Goal: Task Accomplishment & Management: Manage account settings

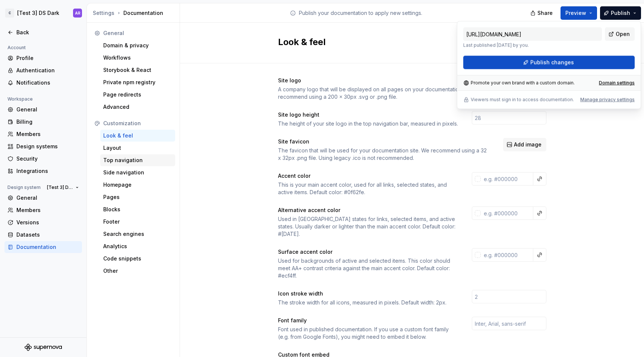
click at [137, 156] on div "Top navigation" at bounding box center [137, 160] width 75 height 12
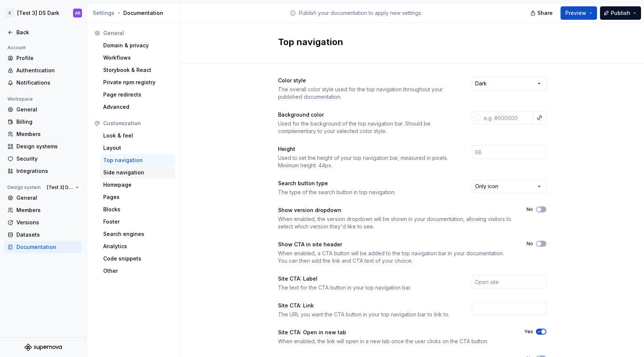
click at [133, 167] on div "Side navigation" at bounding box center [137, 173] width 75 height 12
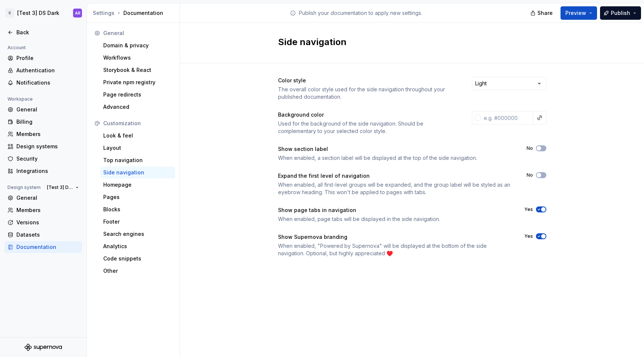
click at [541, 234] on icon "button" at bounding box center [539, 236] width 6 height 4
click at [12, 31] on icon at bounding box center [10, 32] width 6 height 6
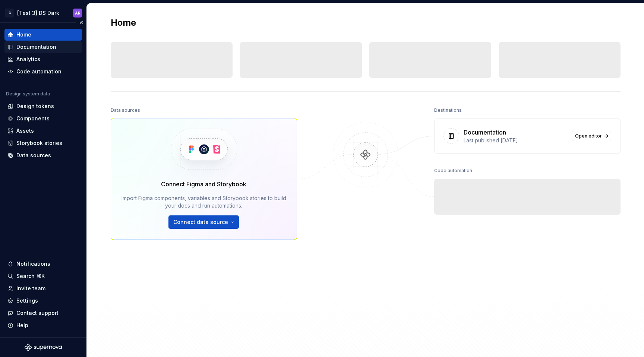
click at [42, 52] on div "Documentation" at bounding box center [42, 47] width 77 height 12
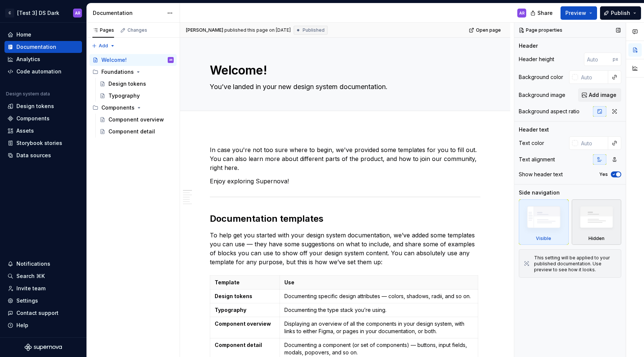
click at [594, 216] on img at bounding box center [596, 219] width 43 height 33
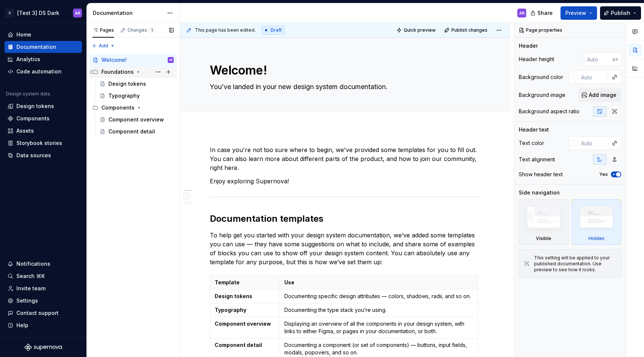
click at [114, 71] on div "Foundations" at bounding box center [117, 71] width 32 height 7
click at [118, 71] on div "Foundations" at bounding box center [117, 71] width 32 height 7
click at [160, 67] on button "Page tree" at bounding box center [158, 72] width 10 height 10
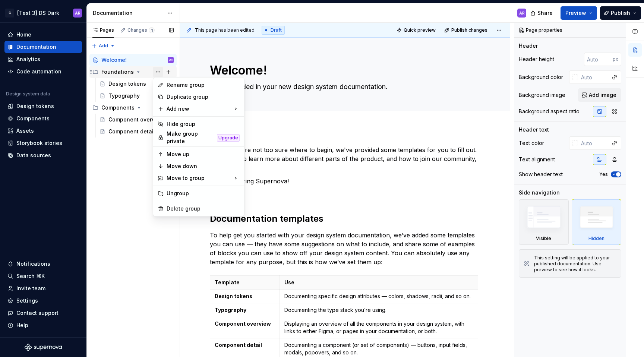
click at [160, 67] on div "Pages Changes 1 Add Accessibility guide for tree Page tree. Navigate the tree w…" at bounding box center [132, 190] width 93 height 335
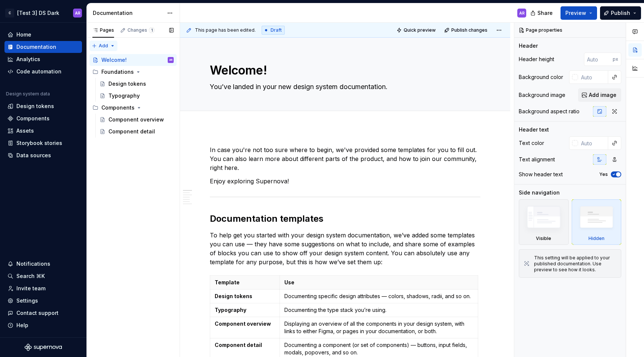
click at [114, 46] on div "Pages Changes 1 Add Accessibility guide for tree Page tree. Navigate the tree w…" at bounding box center [132, 190] width 93 height 335
click at [152, 50] on div "Pages Changes 1 Add Accessibility guide for tree Page tree. Navigate the tree w…" at bounding box center [132, 190] width 93 height 335
click at [150, 121] on div "Component overview" at bounding box center [129, 119] width 43 height 7
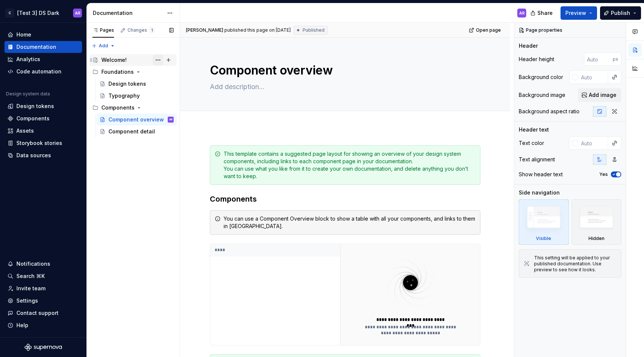
click at [157, 58] on button "Page tree" at bounding box center [158, 60] width 10 height 10
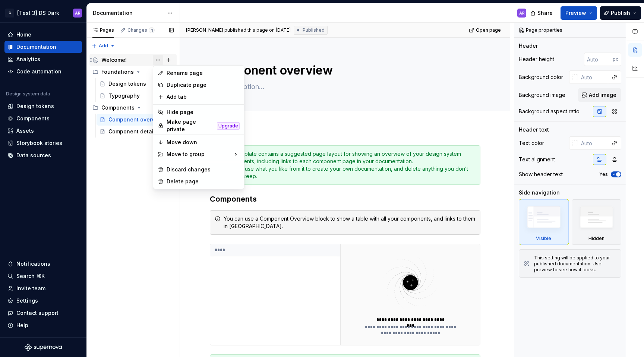
click at [157, 58] on div "Pages Changes 1 Add Accessibility guide for tree Page tree. Navigate the tree w…" at bounding box center [132, 190] width 93 height 335
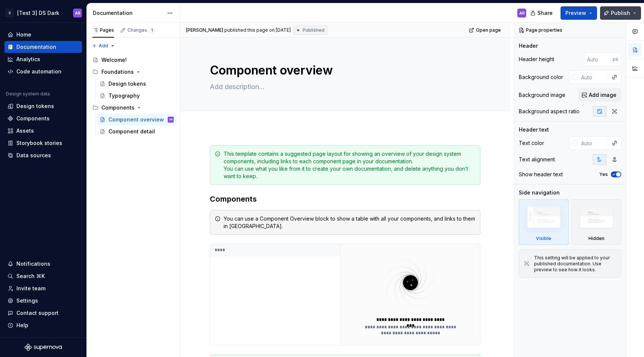
click at [624, 10] on span "Publish" at bounding box center [620, 12] width 19 height 7
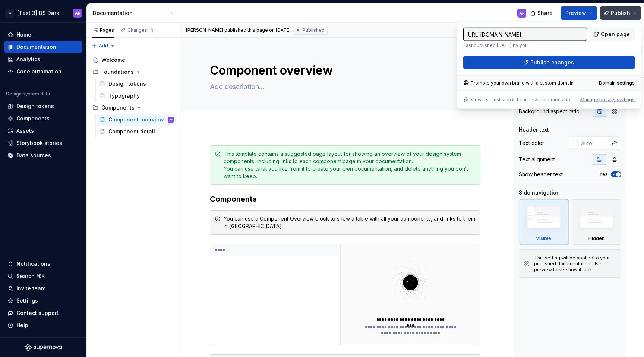
click at [621, 12] on span "Publish" at bounding box center [620, 12] width 19 height 7
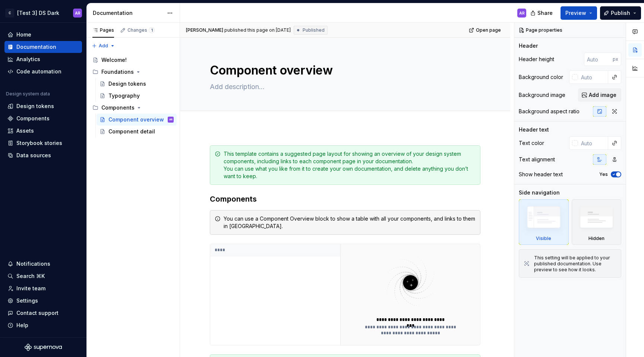
type textarea "*"
click at [37, 298] on div "Settings" at bounding box center [43, 300] width 72 height 7
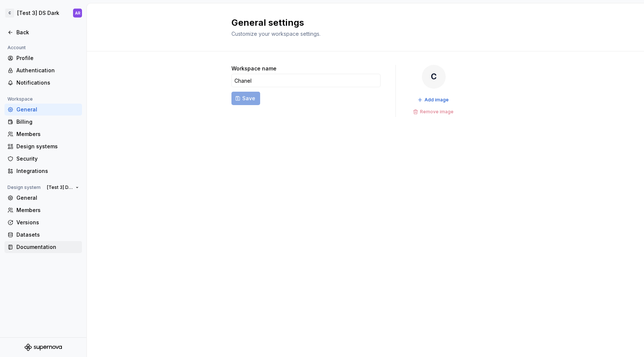
click at [44, 248] on div "Documentation" at bounding box center [47, 246] width 63 height 7
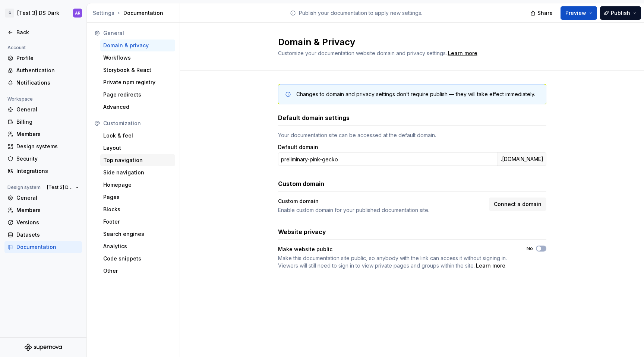
click at [132, 156] on div "Top navigation" at bounding box center [137, 159] width 69 height 7
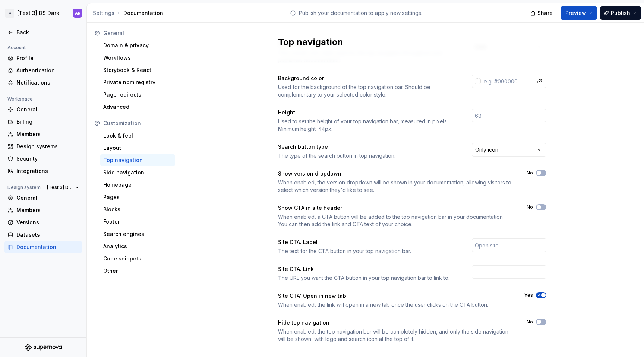
scroll to position [47, 0]
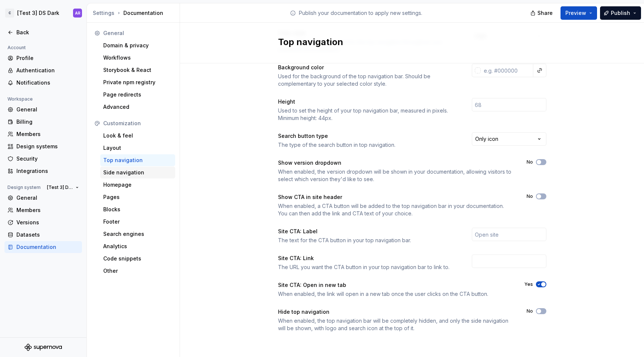
click at [151, 172] on div "Side navigation" at bounding box center [137, 172] width 69 height 7
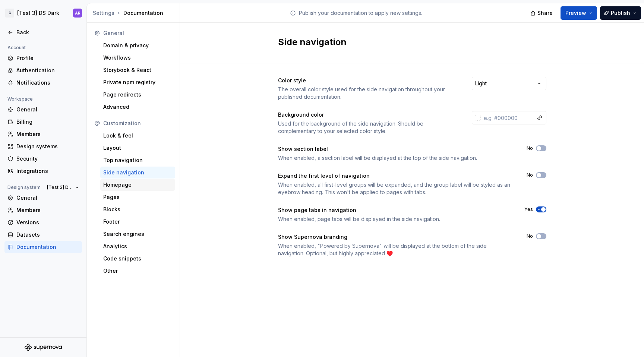
click at [149, 183] on div "Homepage" at bounding box center [137, 184] width 69 height 7
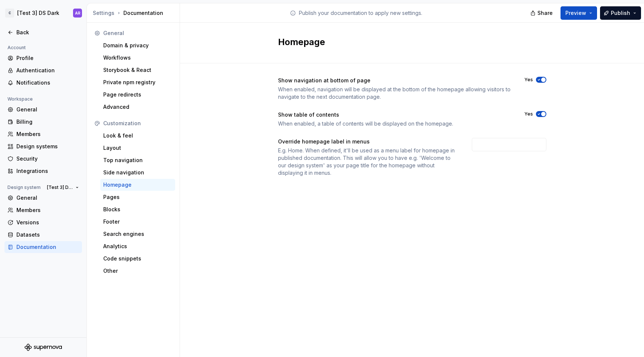
click at [541, 115] on span "button" at bounding box center [543, 114] width 4 height 4
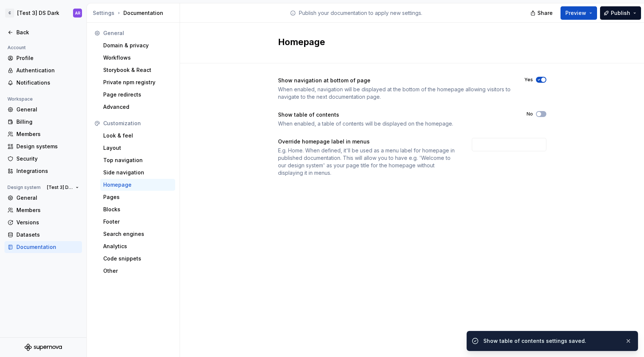
click at [542, 78] on span "button" at bounding box center [543, 79] width 4 height 4
click at [506, 143] on input "text" at bounding box center [509, 144] width 75 height 13
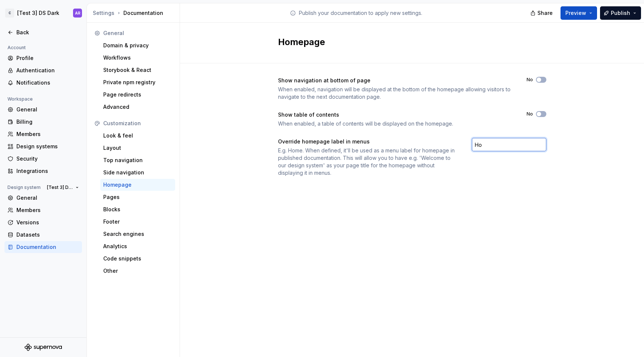
type input "H"
type input "D"
type input "Home"
click at [191, 152] on div "Show navigation at bottom of page When enabled, navigation will be displayed at…" at bounding box center [412, 134] width 464 height 142
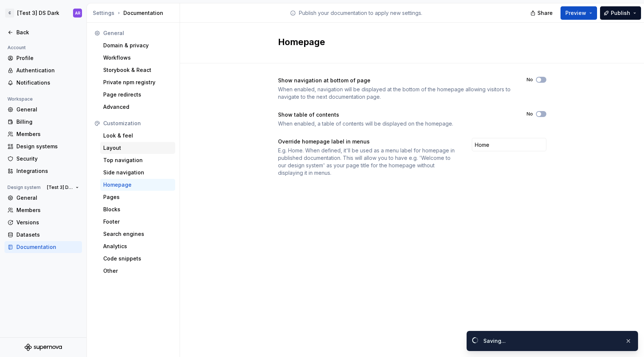
click at [139, 142] on div "Layout" at bounding box center [137, 148] width 75 height 12
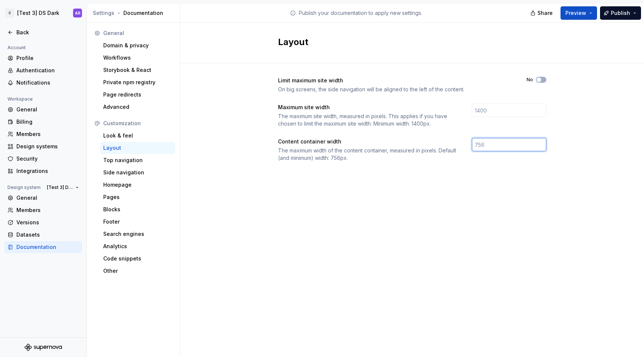
click at [536, 142] on input "number" at bounding box center [509, 144] width 75 height 13
type input "960"
click at [358, 259] on div "Layout Limit maximum site width On big screens, the side navigation will be ali…" at bounding box center [412, 190] width 464 height 334
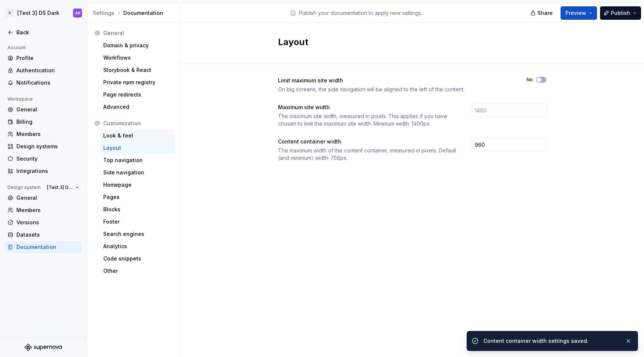
click at [149, 136] on div "Look & feel" at bounding box center [137, 135] width 69 height 7
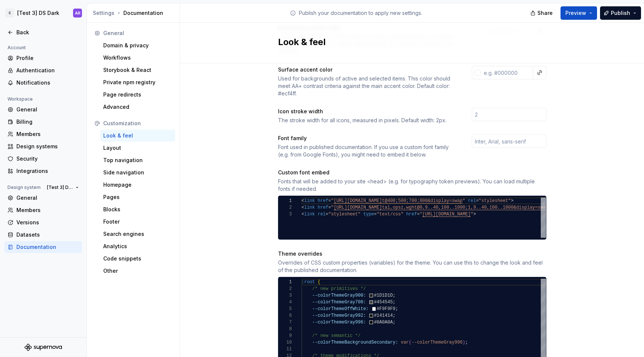
scroll to position [208, 0]
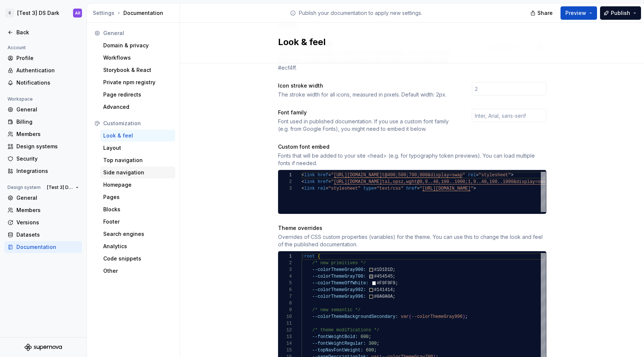
click at [131, 174] on div "Side navigation" at bounding box center [137, 172] width 69 height 7
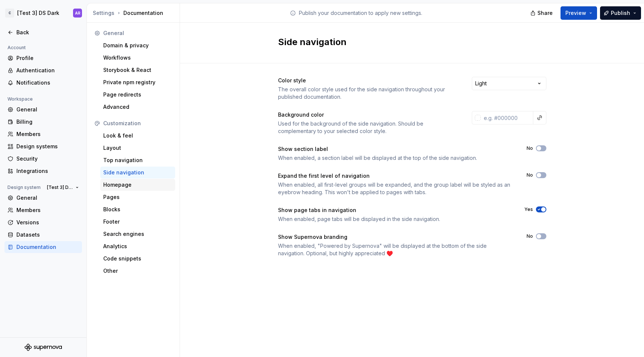
click at [129, 188] on div "Homepage" at bounding box center [137, 184] width 69 height 7
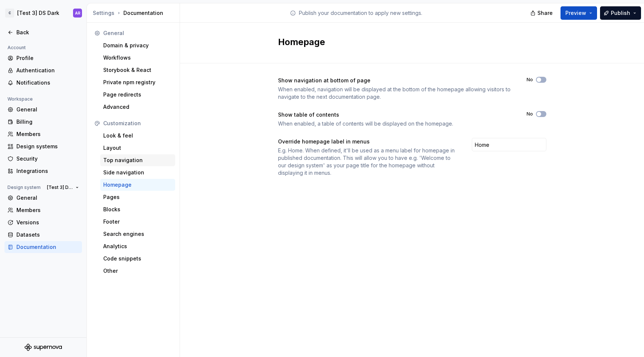
click at [139, 161] on div "Top navigation" at bounding box center [137, 159] width 69 height 7
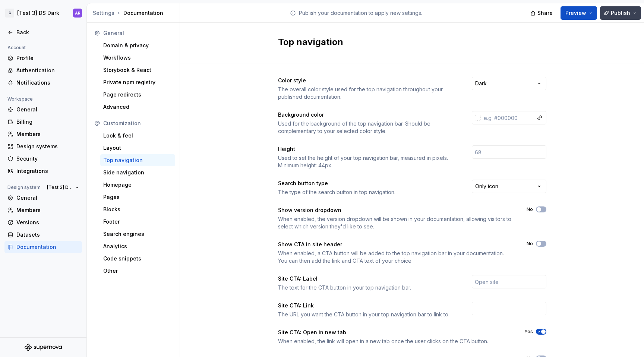
click at [613, 16] on span "Publish" at bounding box center [620, 12] width 19 height 7
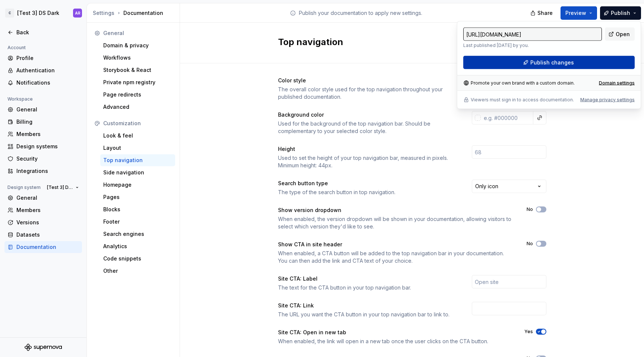
click at [601, 64] on button "Publish changes" at bounding box center [548, 62] width 171 height 13
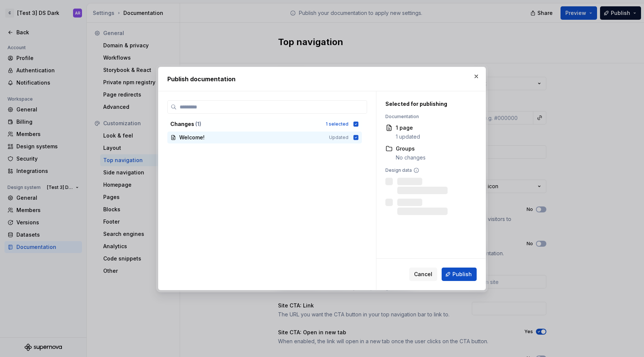
click at [468, 266] on div "Cancel Publish" at bounding box center [430, 274] width 109 height 31
click at [470, 270] on span "Publish" at bounding box center [461, 273] width 19 height 7
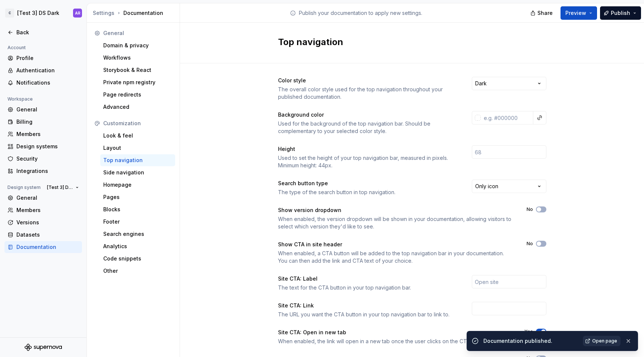
click at [593, 343] on span "Open page" at bounding box center [604, 341] width 25 height 6
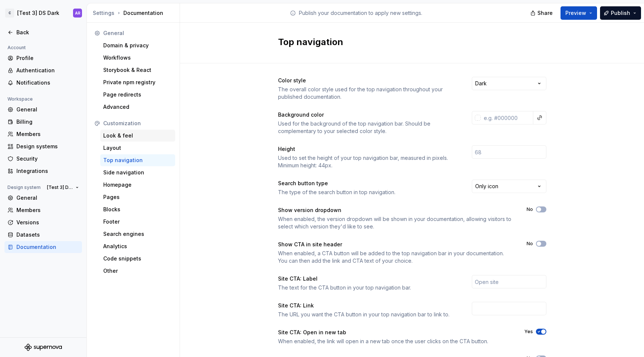
click at [141, 137] on div "Look & feel" at bounding box center [137, 135] width 69 height 7
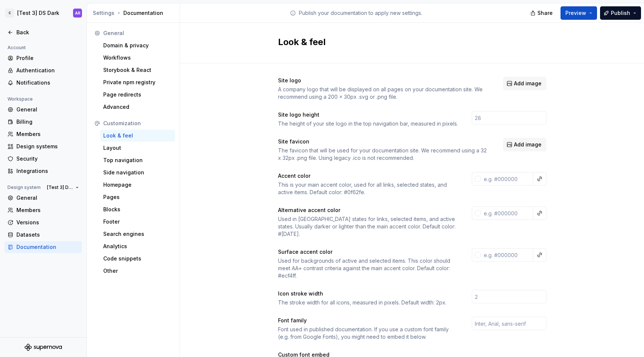
scroll to position [24, 0]
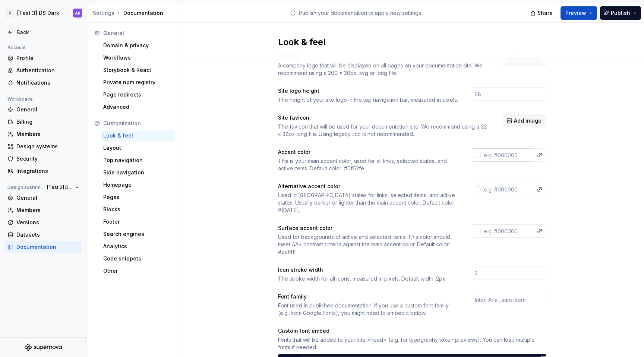
click at [500, 159] on input "text" at bounding box center [507, 154] width 53 height 13
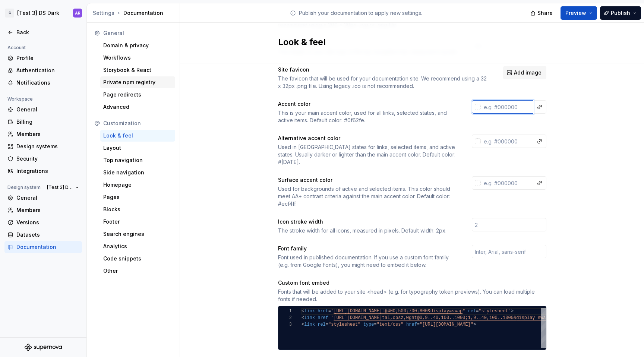
scroll to position [74, 0]
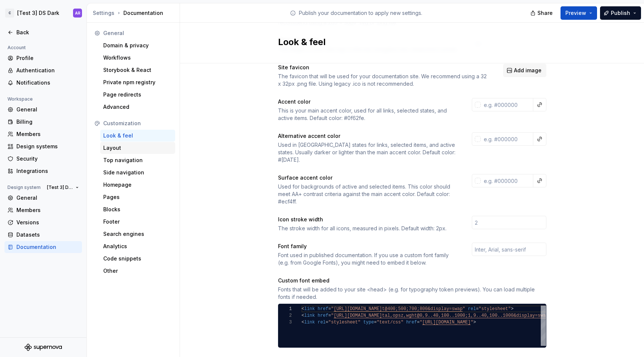
click at [129, 149] on div "Layout" at bounding box center [137, 147] width 69 height 7
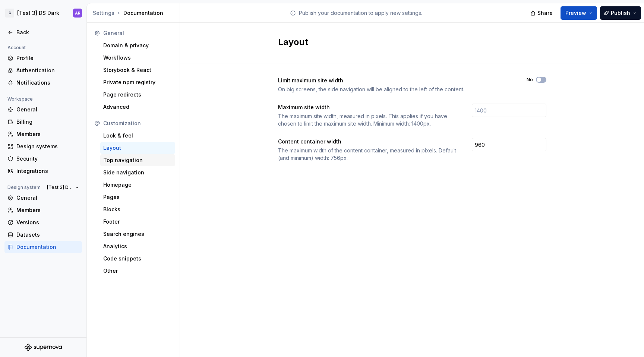
click at [113, 164] on div "Top navigation" at bounding box center [137, 160] width 75 height 12
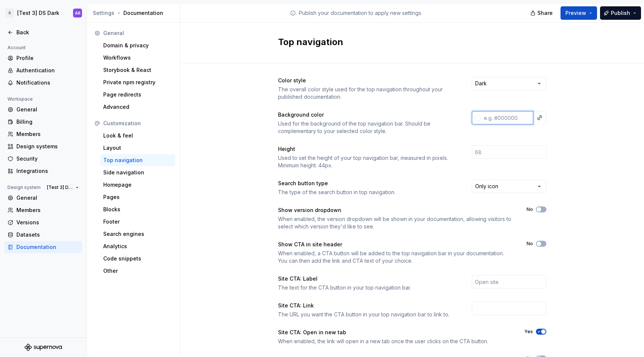
click at [494, 121] on input "text" at bounding box center [507, 117] width 53 height 13
click at [620, 153] on div "Color style The overall color style used for the top navigation throughout your…" at bounding box center [412, 235] width 464 height 344
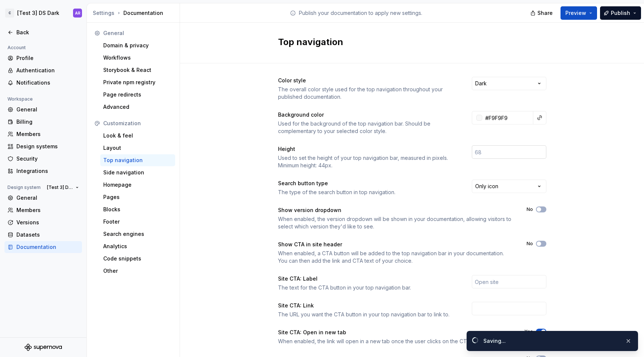
type input "#f9f9f9ff"
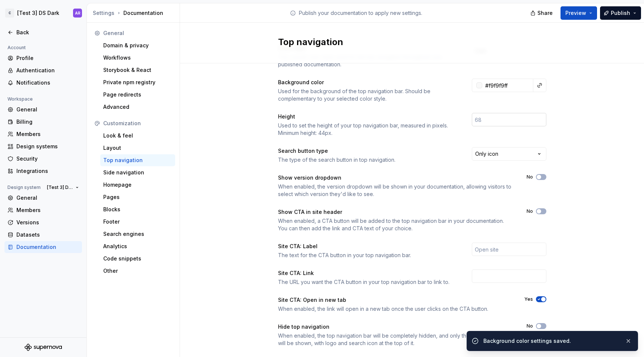
scroll to position [47, 0]
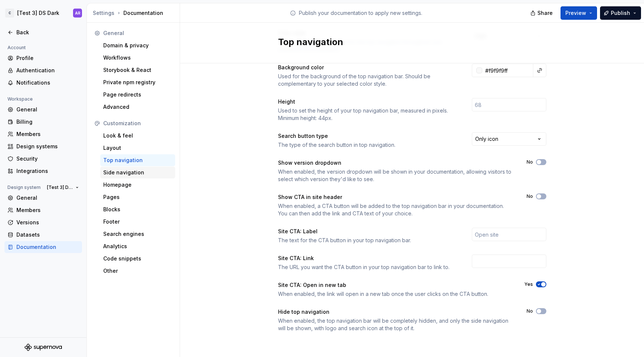
click at [131, 169] on div "Side navigation" at bounding box center [137, 172] width 69 height 7
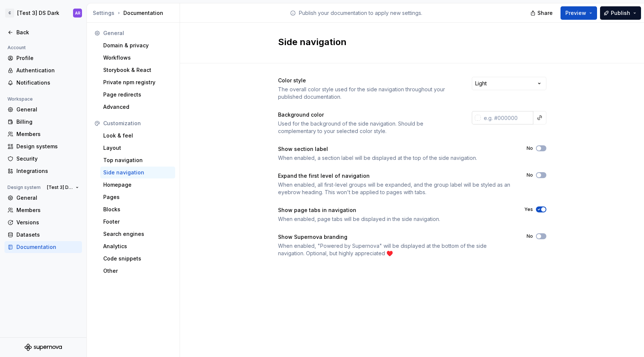
click at [501, 115] on input "text" at bounding box center [507, 117] width 53 height 13
paste input "F9F9F9"
click at [587, 102] on div "Color style The overall color style used for the side navigation throughout you…" at bounding box center [412, 174] width 464 height 222
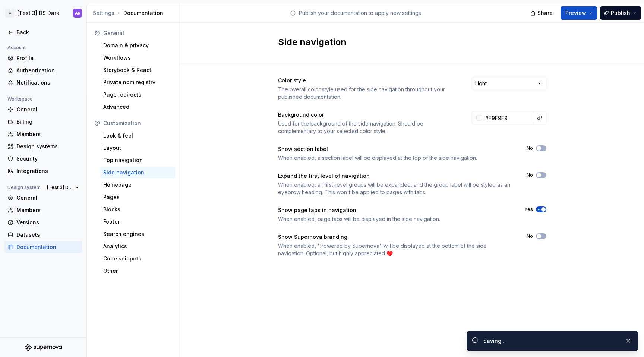
type input "#f9f9f9ff"
click at [127, 163] on div "Top navigation" at bounding box center [137, 159] width 69 height 7
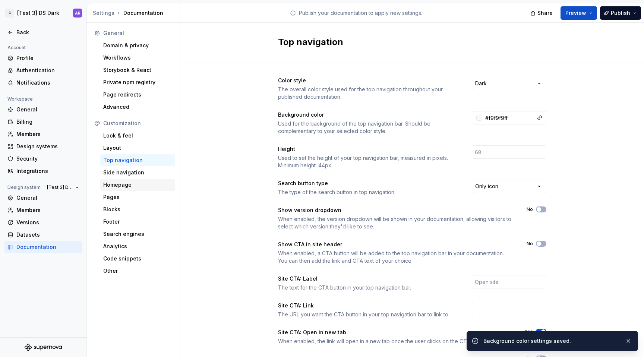
click at [126, 187] on div "Homepage" at bounding box center [137, 184] width 69 height 7
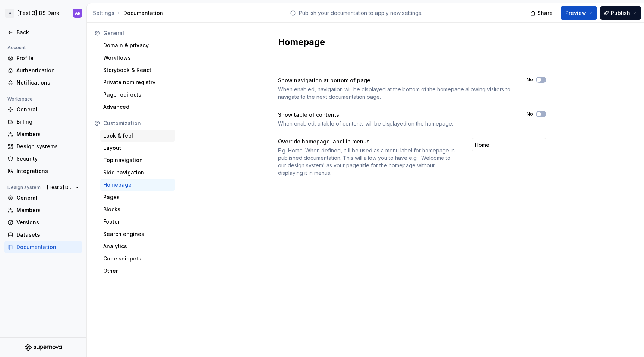
click at [133, 139] on div "Look & feel" at bounding box center [137, 135] width 69 height 7
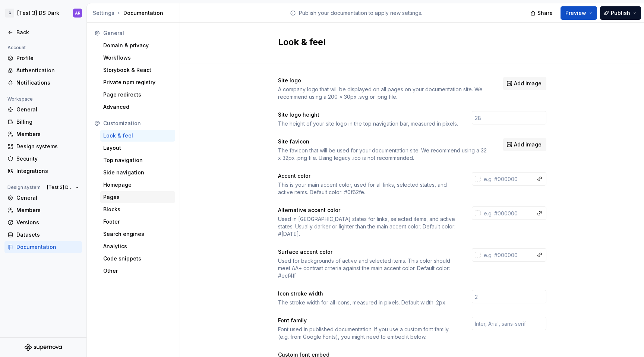
click at [143, 200] on div "Pages" at bounding box center [137, 196] width 69 height 7
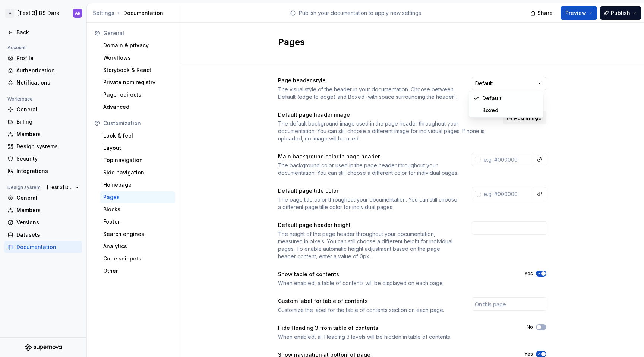
click at [478, 79] on html "C [Test 3] DS Dark AR Back Account Profile Authentication Notifications Workspa…" at bounding box center [322, 178] width 644 height 357
click at [414, 78] on html "C [Test 3] DS Dark AR Back Account Profile Authentication Notifications Workspa…" at bounding box center [322, 178] width 644 height 357
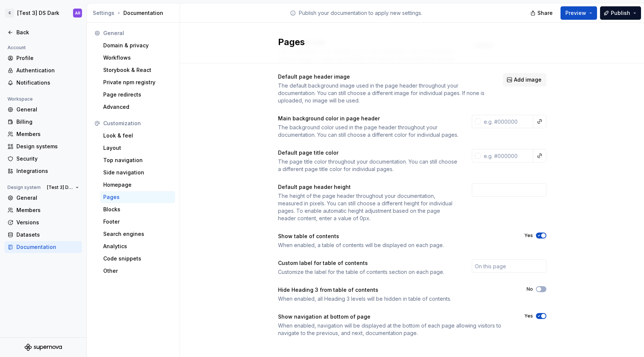
scroll to position [50, 0]
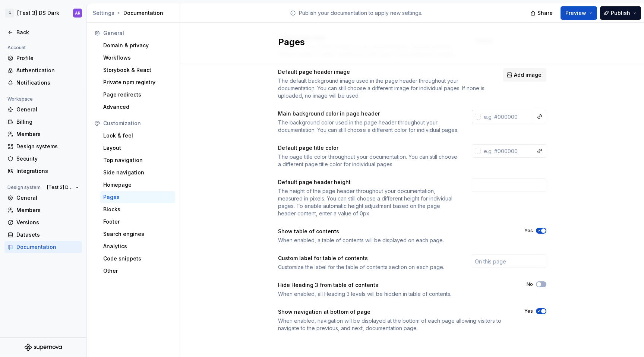
click at [500, 110] on input "text" at bounding box center [507, 116] width 53 height 13
paste input "F9F9F9"
click at [438, 111] on div "Main background color in page header The background color used in the page head…" at bounding box center [368, 122] width 180 height 24
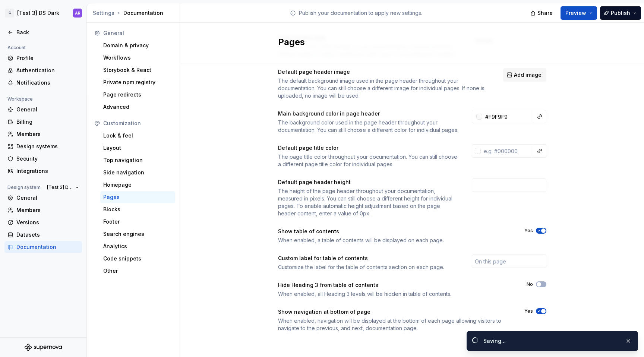
type input "#f9f9f9ff"
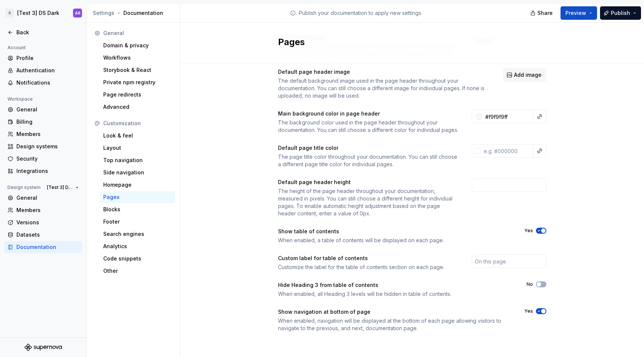
click at [493, 158] on div "Default page title color The page title color throughout your documentation. Yo…" at bounding box center [412, 156] width 268 height 24
click at [497, 150] on input "text" at bounding box center [507, 150] width 53 height 13
click at [568, 149] on div "Page header style The visual style of the header in your documentation. Choose …" at bounding box center [412, 190] width 464 height 340
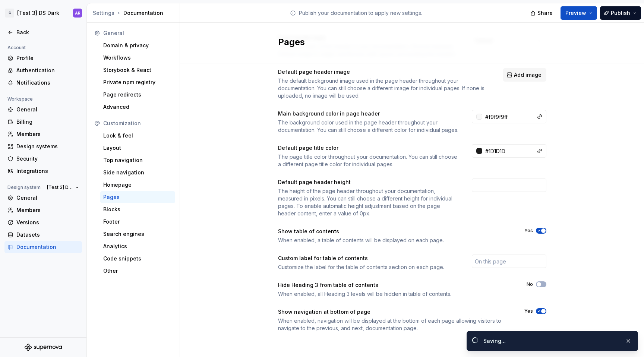
type input "#1d1d1dff"
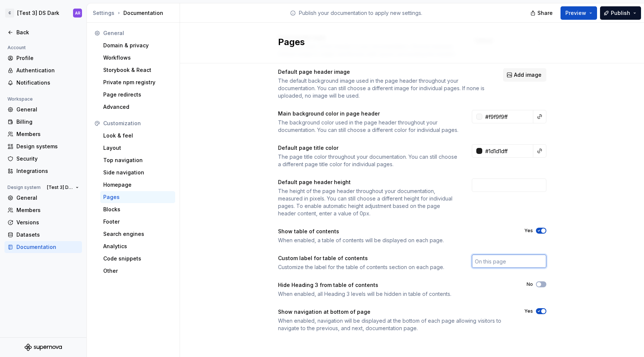
click at [484, 258] on input "text" at bounding box center [509, 260] width 75 height 13
click at [442, 264] on div "Customize the label for the table of contents section on each page." at bounding box center [368, 266] width 180 height 7
click at [118, 182] on div "Homepage" at bounding box center [137, 184] width 69 height 7
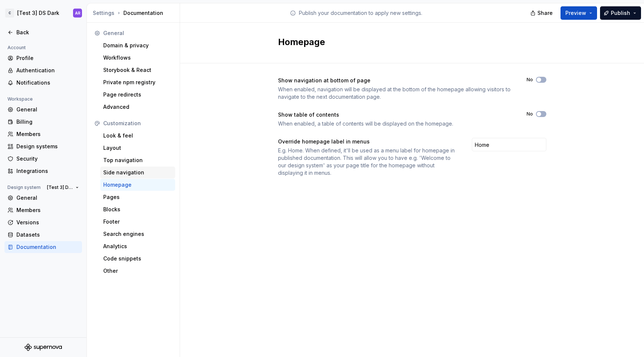
click at [127, 177] on div "Side navigation" at bounding box center [137, 173] width 75 height 12
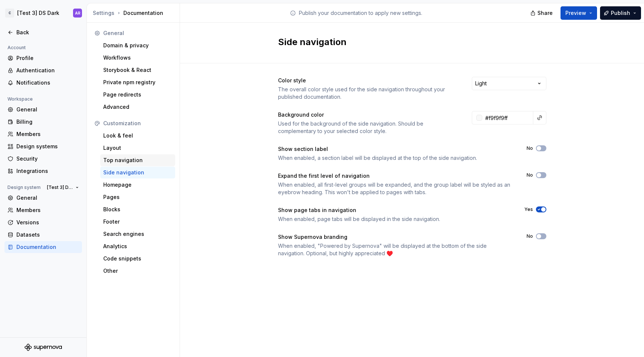
click at [131, 164] on div "Top navigation" at bounding box center [137, 160] width 75 height 12
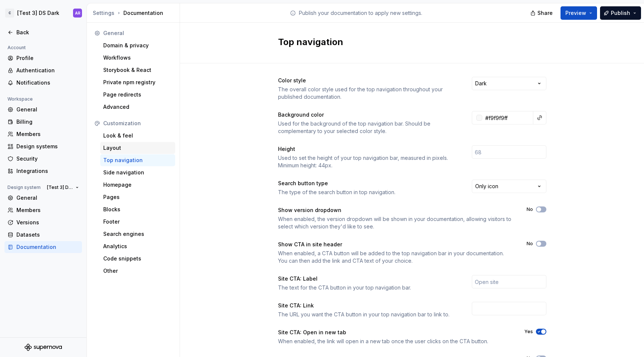
click at [140, 147] on div "Layout" at bounding box center [137, 147] width 69 height 7
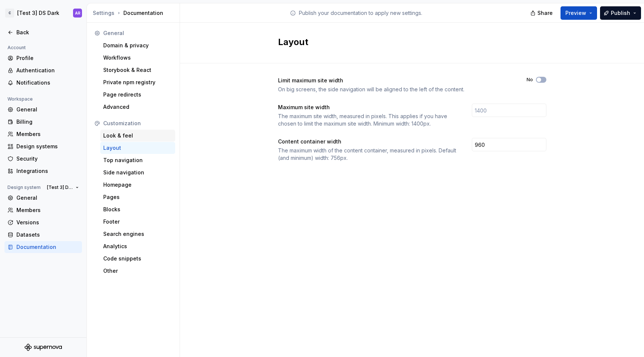
click at [146, 133] on div "Look & feel" at bounding box center [137, 135] width 69 height 7
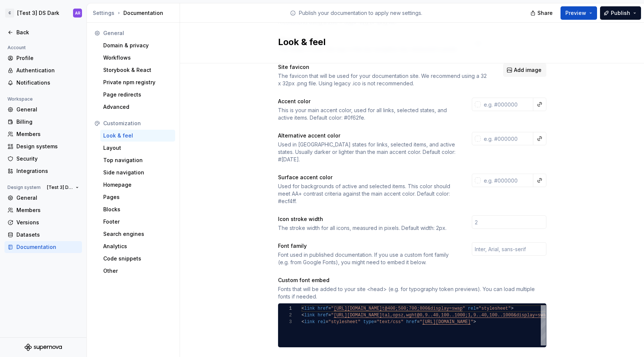
scroll to position [76, 0]
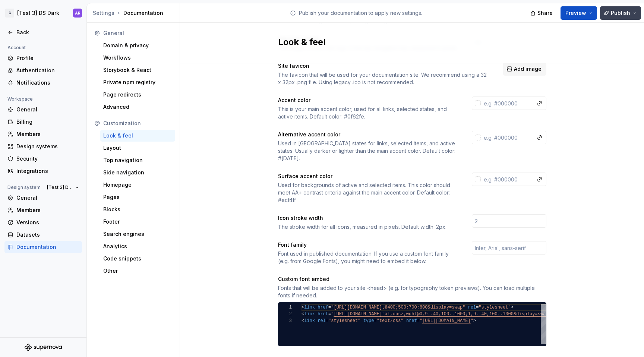
click at [622, 15] on span "Publish" at bounding box center [620, 12] width 19 height 7
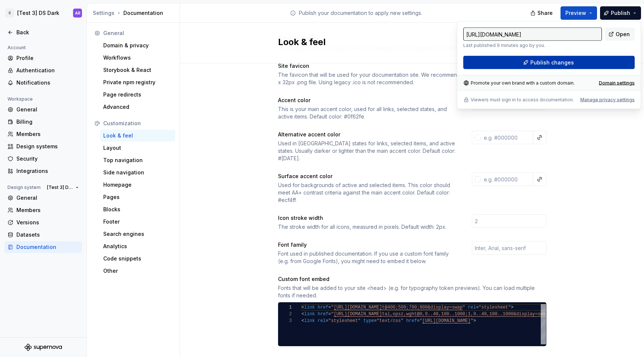
click at [574, 69] on button "Publish changes" at bounding box center [548, 62] width 171 height 13
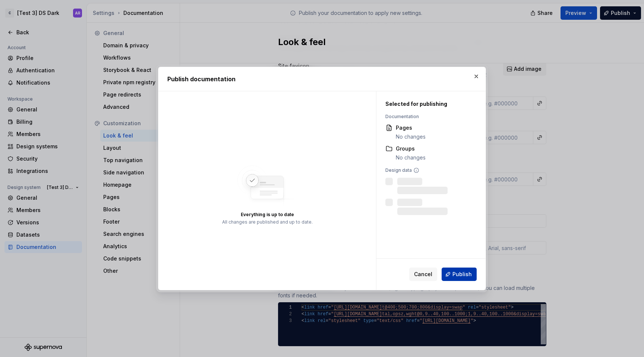
click at [464, 272] on span "Publish" at bounding box center [461, 273] width 19 height 7
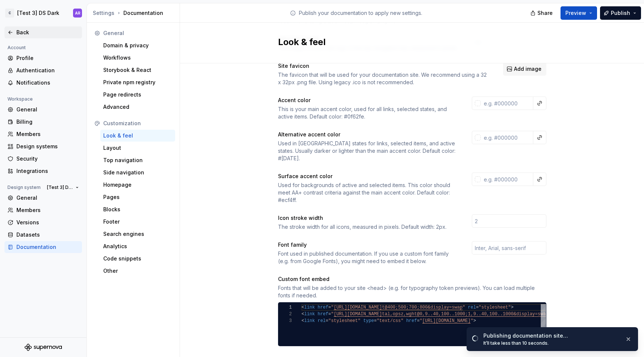
click at [27, 33] on div "Back" at bounding box center [47, 32] width 63 height 7
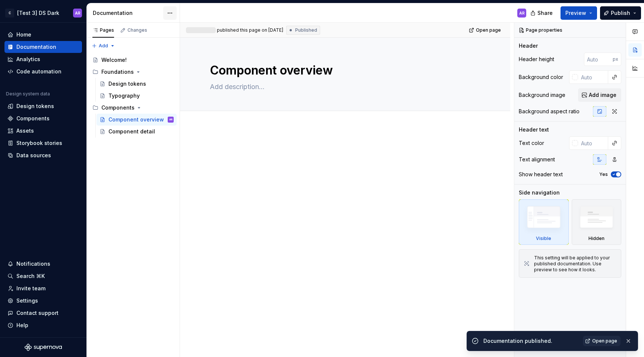
click at [165, 16] on html "C [Test 3] DS Dark AR Home Documentation Analytics Code automation Design syste…" at bounding box center [322, 178] width 644 height 357
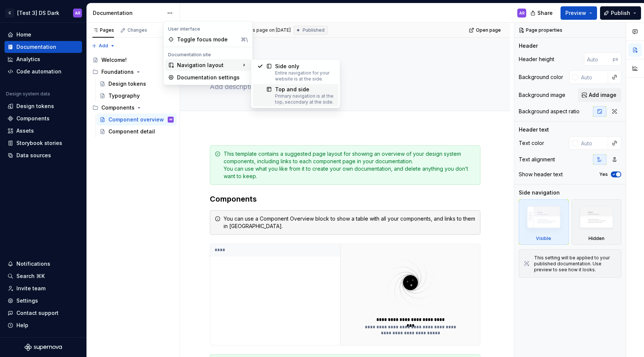
click at [281, 103] on div "Primary navigation is at the top, secondary at the side." at bounding box center [304, 99] width 59 height 12
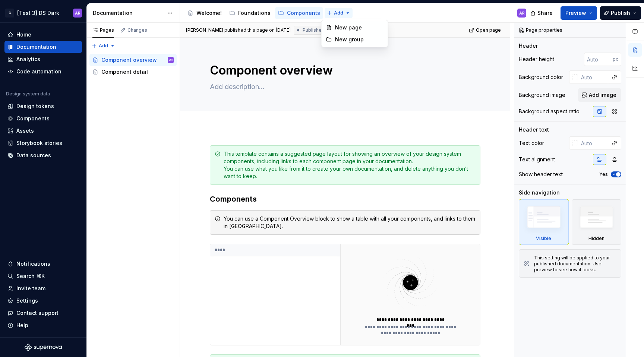
click at [324, 14] on html "C [Test 3] DS Dark AR Home Documentation Analytics Code automation Design syste…" at bounding box center [322, 178] width 644 height 357
click at [338, 25] on div "New page" at bounding box center [359, 27] width 48 height 7
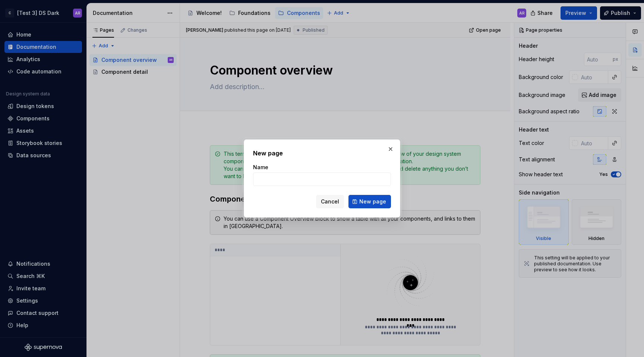
type textarea "*"
type input "What's New"
type textarea "*"
type input "Latest Updates"
click at [376, 198] on span "New page" at bounding box center [372, 201] width 27 height 7
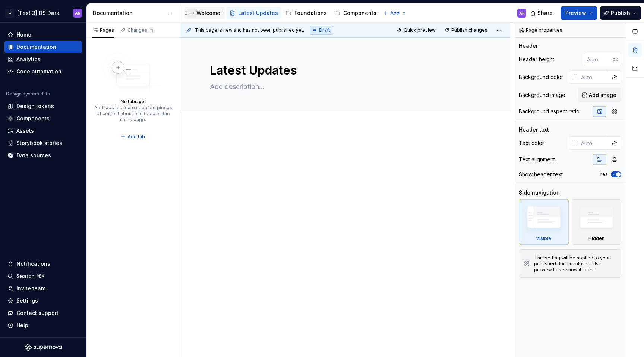
click at [195, 14] on button "Page tree" at bounding box center [191, 13] width 9 height 9
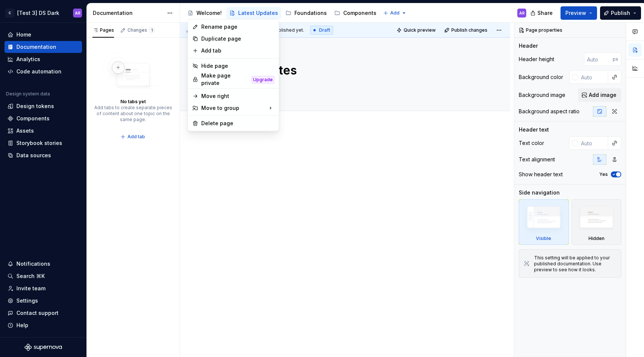
click at [210, 10] on html "C [Test 3] DS Dark AR Home Documentation Analytics Code automation Design syste…" at bounding box center [322, 178] width 644 height 357
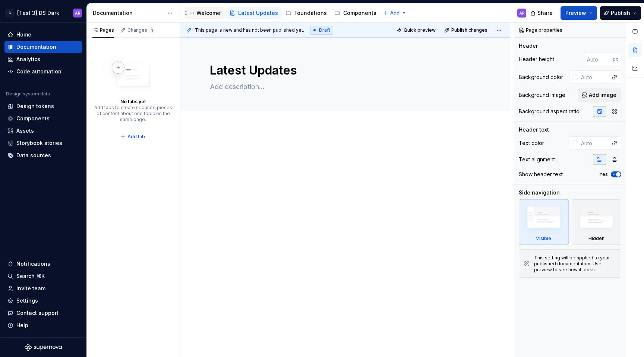
click at [206, 15] on div "Welcome!" at bounding box center [208, 12] width 25 height 7
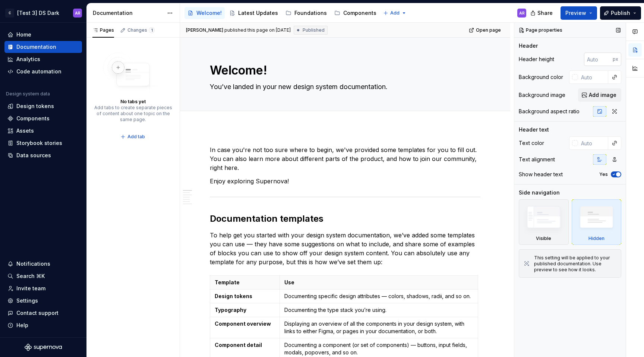
type textarea "*"
click at [595, 55] on input "number" at bounding box center [598, 59] width 29 height 13
paste input "480"
type input "480"
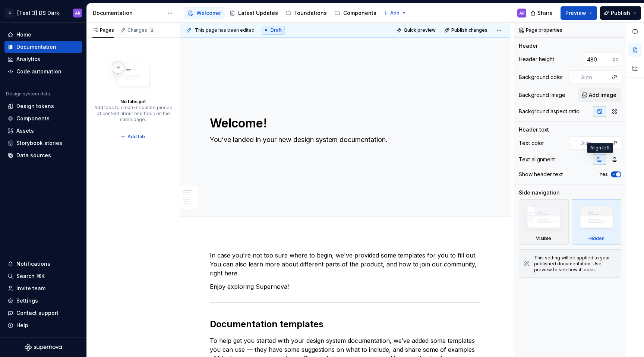
type textarea "*"
click at [585, 78] on input "text" at bounding box center [593, 76] width 30 height 13
paste input "0A0A0A"
type input "0A0A0A"
type textarea "*"
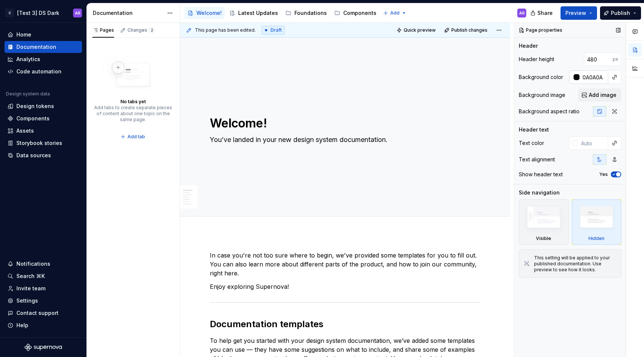
type input "#0A0A0A"
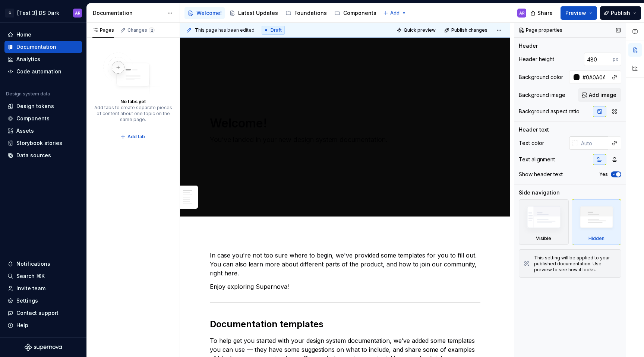
type textarea "*"
click at [582, 142] on input "text" at bounding box center [593, 142] width 30 height 13
type input "F9F9F9"
type textarea "*"
type input "#F9F9F9"
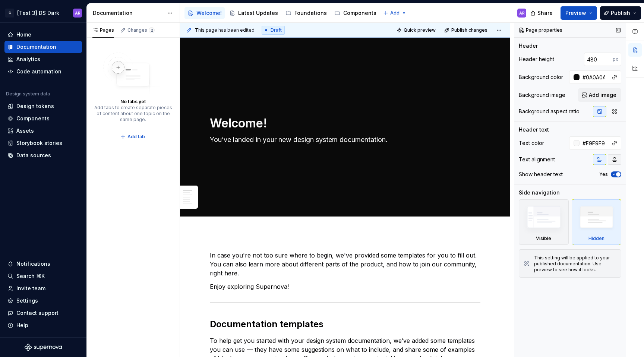
click at [611, 160] on icon "button" at bounding box center [614, 159] width 6 height 6
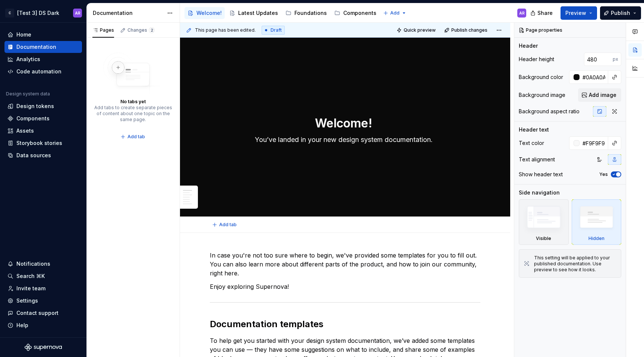
type textarea "*"
click at [337, 124] on textarea "Welcome!" at bounding box center [343, 123] width 270 height 18
paste textarea "Discover"
type textarea "*"
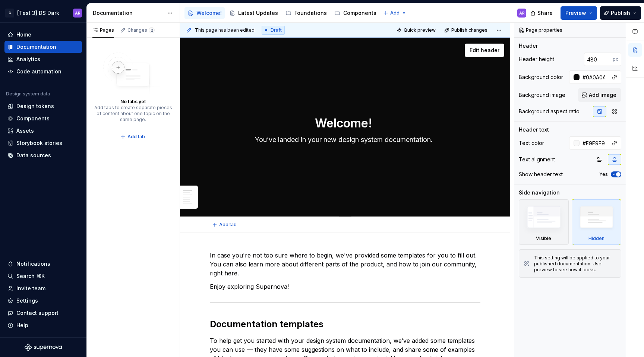
type textarea "Discover"
type textarea "*"
type textarea "Discover"
click at [374, 126] on textarea "Discover" at bounding box center [343, 123] width 270 height 18
click at [492, 46] on button "Edit header" at bounding box center [484, 50] width 39 height 13
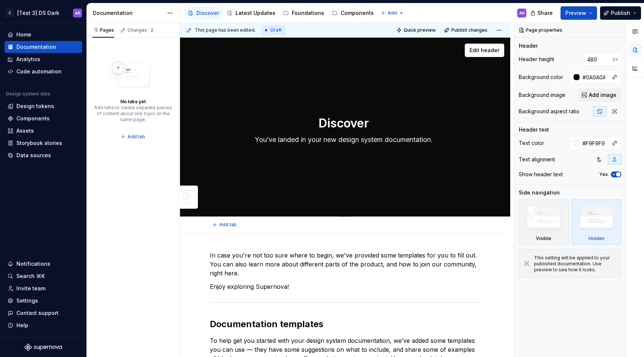
click at [352, 129] on textarea "Discover" at bounding box center [343, 123] width 270 height 18
type textarea "*"
type textarea "Discover"
paste textarea "Create"
type textarea "*"
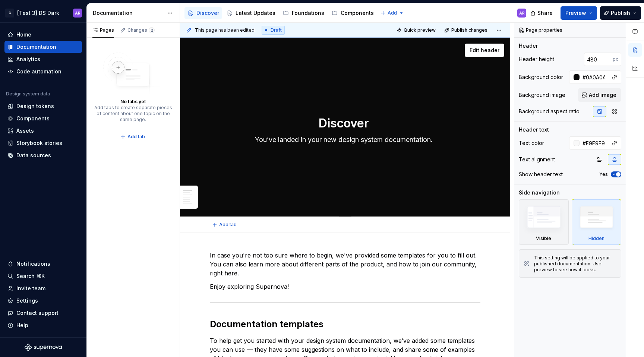
type textarea "DiscoverCreate"
click at [352, 122] on textarea "DiscoverCreate" at bounding box center [343, 123] width 270 height 18
type textarea "*"
type textarea "Discover.Create"
type textarea "*"
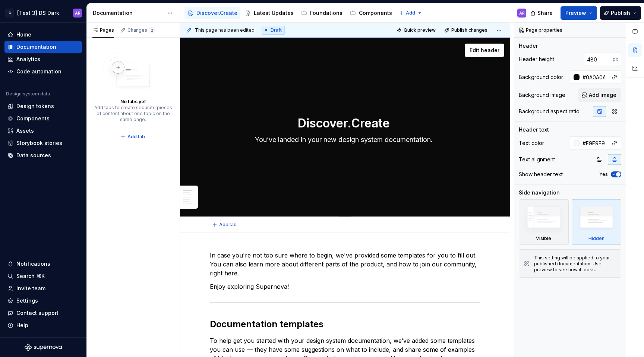
type textarea "Discover.Create."
type textarea "*"
type textarea "Discover.Create.B"
type textarea "*"
type textarea "Discover.Create.Bu"
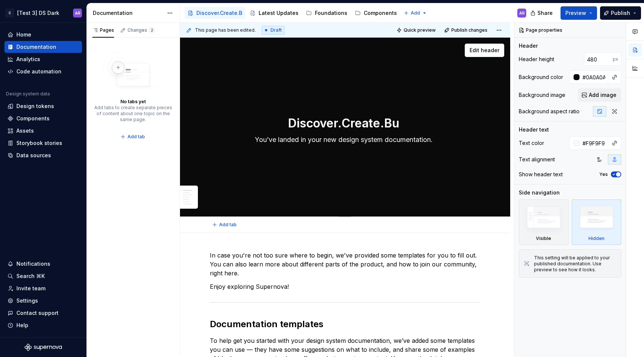
type textarea "*"
type textarea "Discover.Create.[PERSON_NAME]"
type textarea "*"
type textarea "Discover.Create.Buil"
type textarea "*"
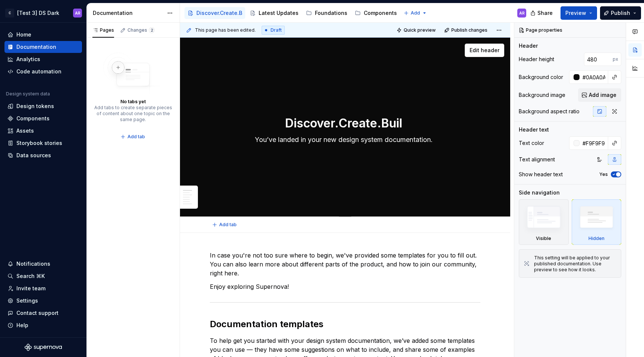
type textarea "[DOMAIN_NAME]"
type textarea "*"
type textarea "[DOMAIN_NAME]."
type textarea "*"
type textarea "[DOMAIN_NAME]."
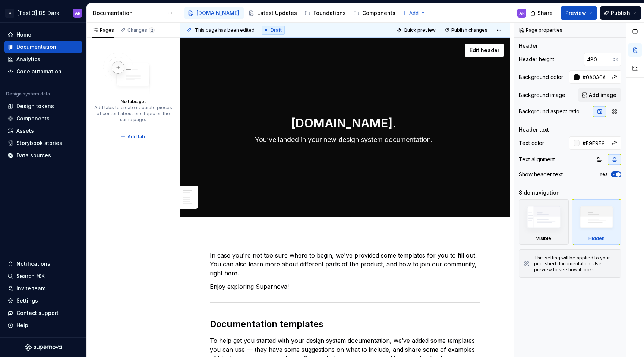
click at [313, 140] on textarea "You’ve landed in your new design system documentation." at bounding box center [343, 140] width 270 height 12
paste textarea "with CHANEL DESIGN SYSTEM"
type textarea "*"
type textarea "with CHANEL DESIGN SYSTEM"
type textarea "*"
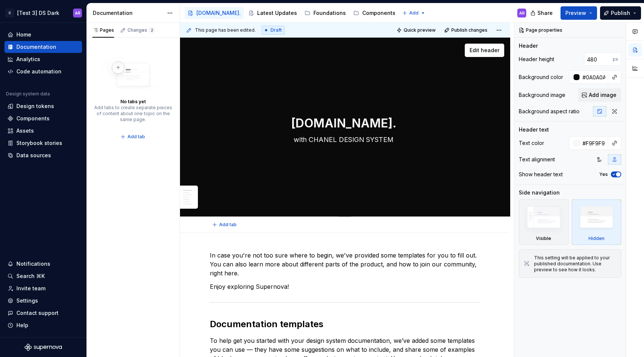
type textarea "with CHANEL DESIGN SYSTEM"
click at [353, 175] on div "[DOMAIN_NAME]. with CHANEL DESIGN SYSTEM Edit header" at bounding box center [345, 127] width 330 height 179
click at [354, 97] on div "[DOMAIN_NAME]. with CHANEL DESIGN SYSTEM" at bounding box center [345, 127] width 270 height 73
click at [604, 95] on span "Add image" at bounding box center [603, 94] width 28 height 7
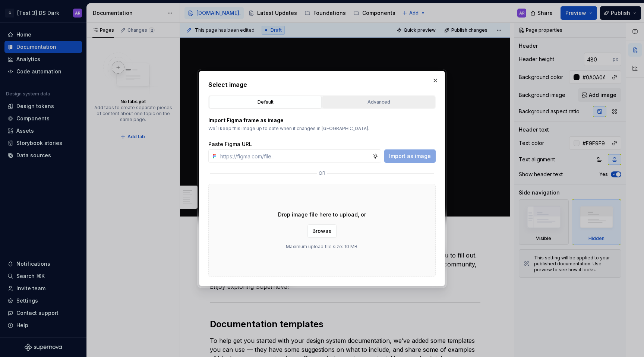
click at [350, 108] on button "Advanced" at bounding box center [378, 102] width 113 height 13
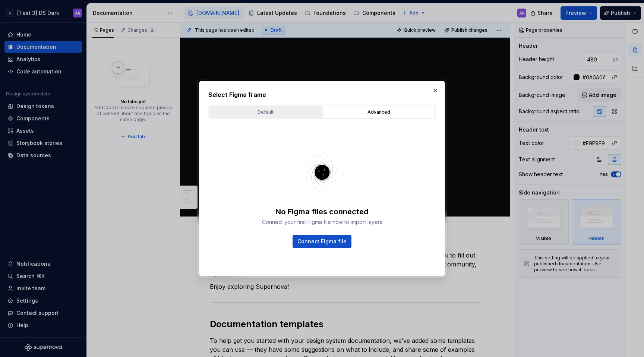
click at [288, 109] on div "Default" at bounding box center [265, 111] width 107 height 7
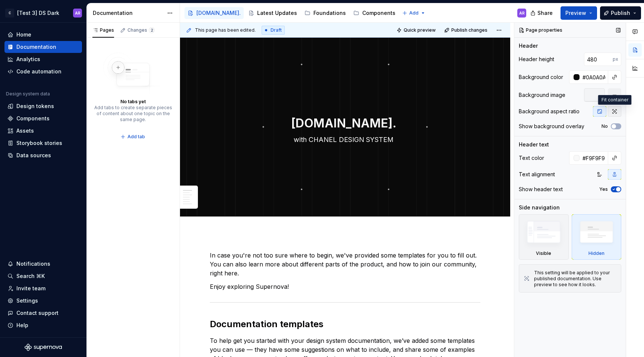
click at [614, 112] on icon "button" at bounding box center [614, 111] width 6 height 6
click at [603, 112] on button "button" at bounding box center [599, 111] width 13 height 10
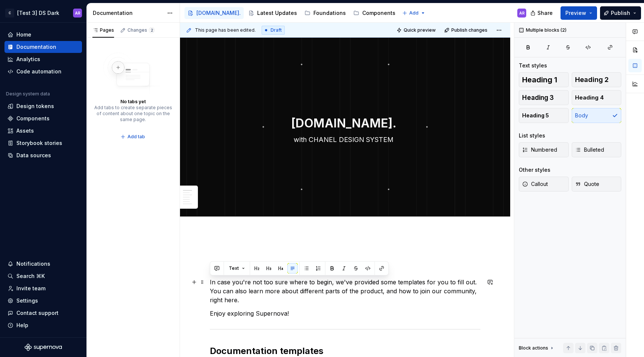
drag, startPoint x: 289, startPoint y: 313, endPoint x: 208, endPoint y: 282, distance: 87.4
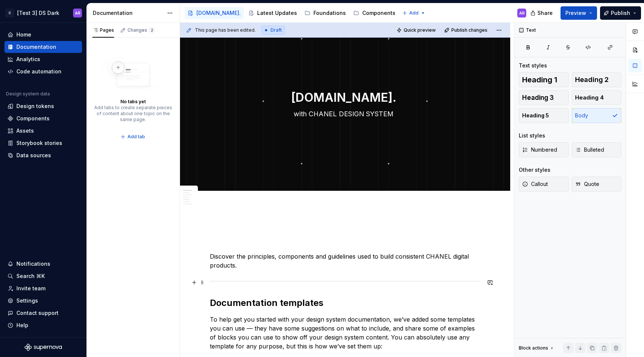
scroll to position [35, 0]
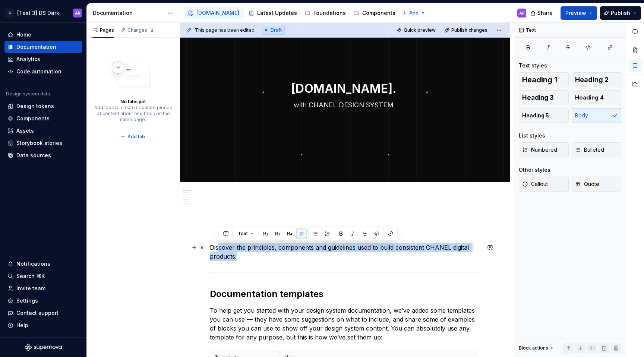
drag, startPoint x: 250, startPoint y: 253, endPoint x: 201, endPoint y: 247, distance: 49.2
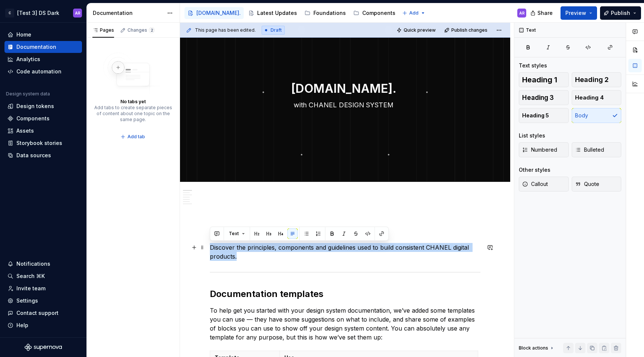
click at [211, 248] on p "Discover the principles, components and guidelines used to build consistent CHA…" at bounding box center [345, 252] width 270 height 18
click at [203, 248] on span at bounding box center [202, 247] width 6 height 10
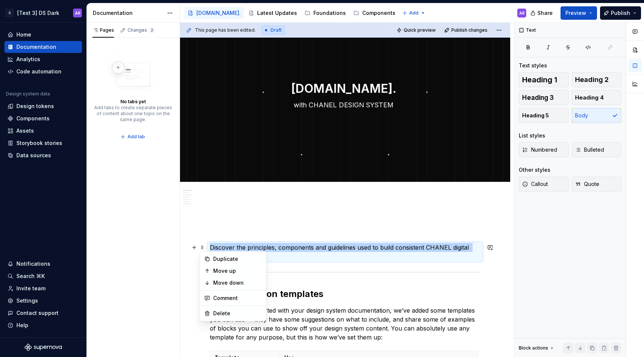
click at [232, 245] on p "Discover the principles, components and guidelines used to build consistent CHA…" at bounding box center [345, 252] width 270 height 18
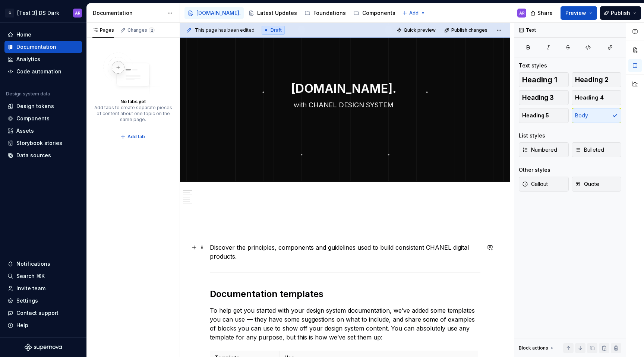
click at [232, 245] on p "Discover the principles, components and guidelines used to build consistent CHA…" at bounding box center [345, 252] width 270 height 18
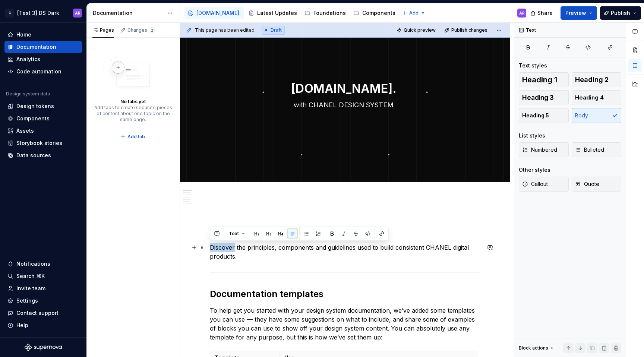
click at [232, 245] on p "Discover the principles, components and guidelines used to build consistent CHA…" at bounding box center [345, 252] width 270 height 18
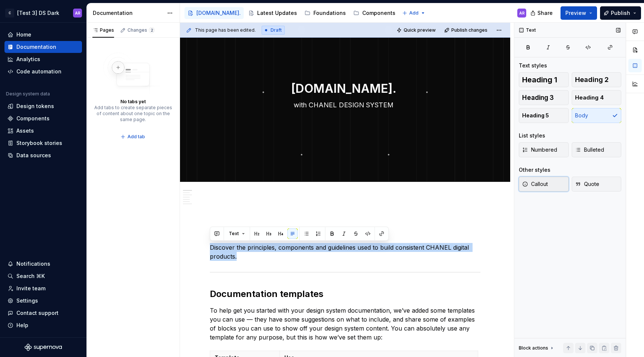
click at [545, 186] on span "Callout" at bounding box center [535, 183] width 26 height 7
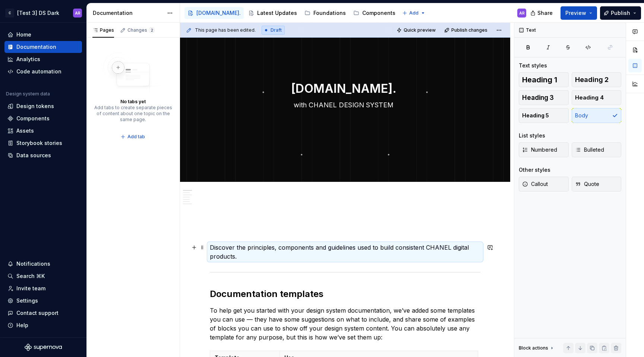
click at [345, 260] on p "Discover the principles, components and guidelines used to build consistent CHA…" at bounding box center [345, 252] width 270 height 18
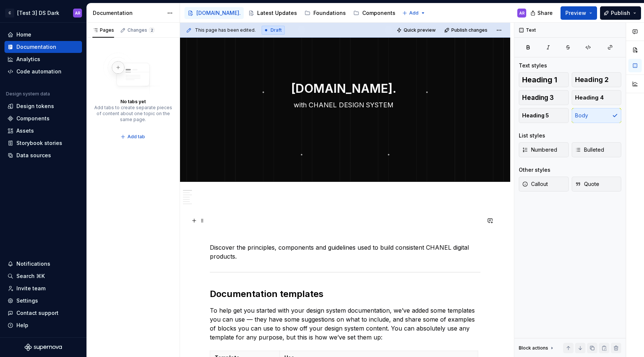
click at [336, 224] on p at bounding box center [345, 220] width 270 height 9
click at [321, 218] on p at bounding box center [345, 220] width 270 height 9
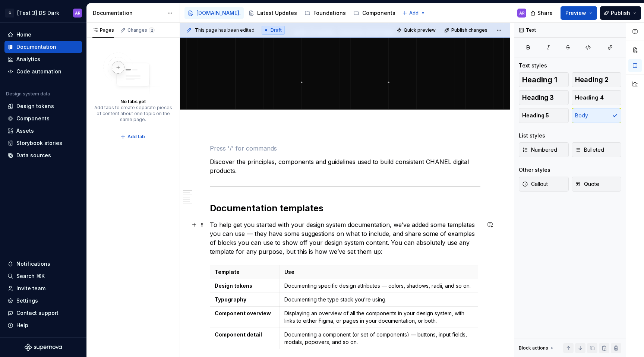
scroll to position [118, 0]
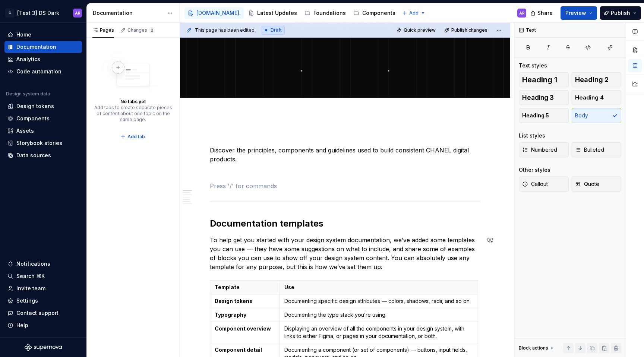
scroll to position [324, 0]
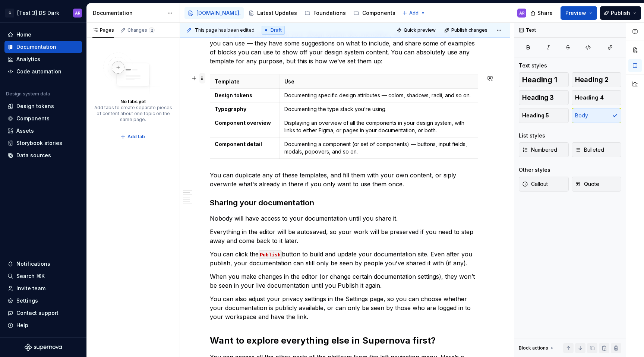
click at [204, 76] on span at bounding box center [202, 78] width 6 height 10
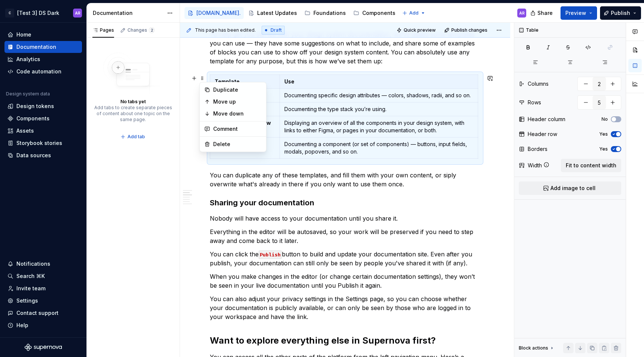
click at [257, 67] on div "Discover the principles, components and guidelines used to build consistent CHA…" at bounding box center [345, 283] width 270 height 712
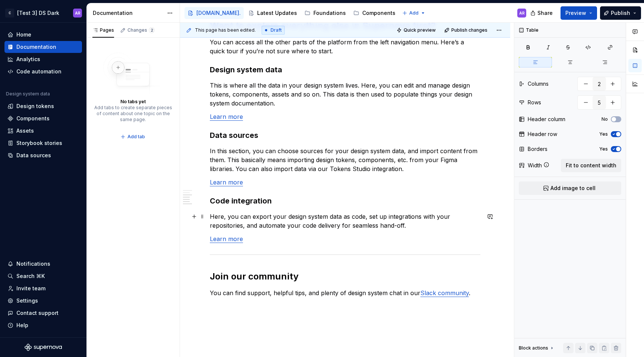
scroll to position [589, 0]
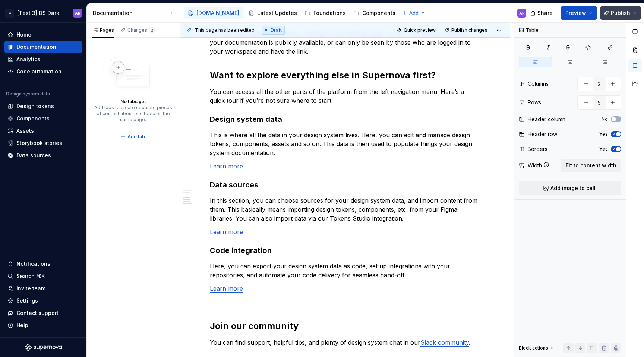
click at [624, 9] on button "Publish" at bounding box center [620, 12] width 41 height 13
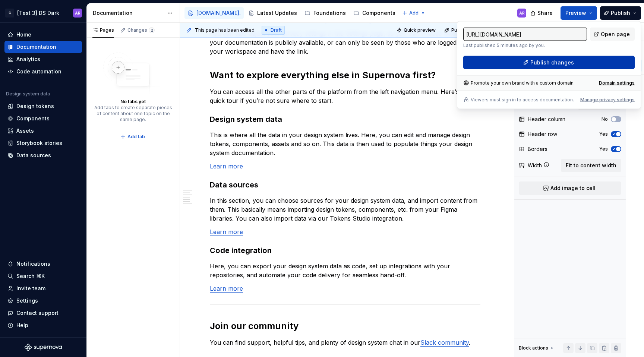
click at [589, 67] on button "Publish changes" at bounding box center [548, 62] width 171 height 13
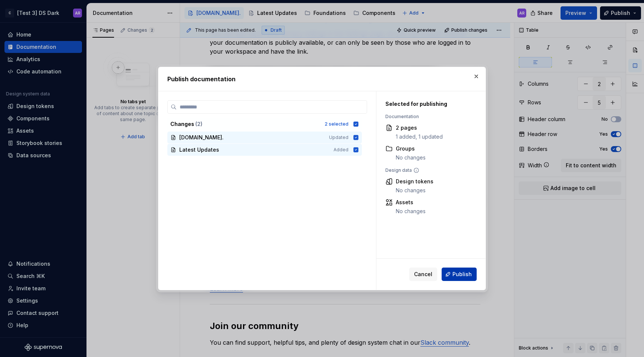
click at [459, 272] on span "Publish" at bounding box center [461, 273] width 19 height 7
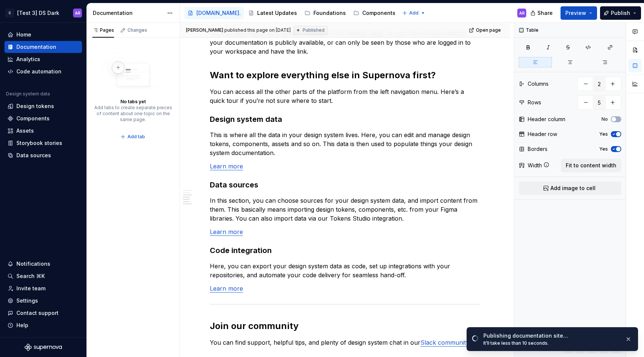
type textarea "*"
click at [34, 299] on div "Settings" at bounding box center [27, 300] width 22 height 7
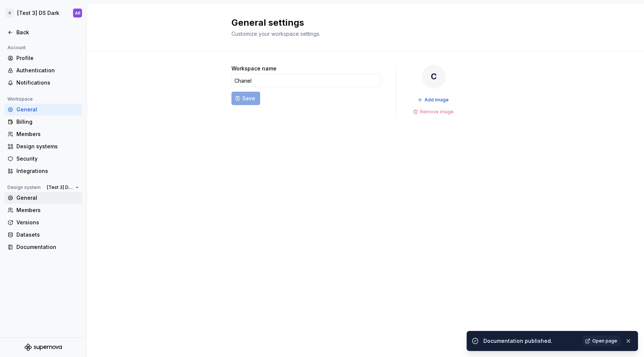
click at [51, 200] on div "General" at bounding box center [47, 197] width 63 height 7
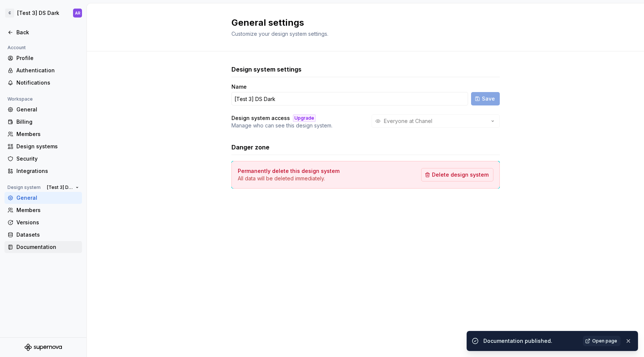
click at [43, 246] on div "Documentation" at bounding box center [47, 246] width 63 height 7
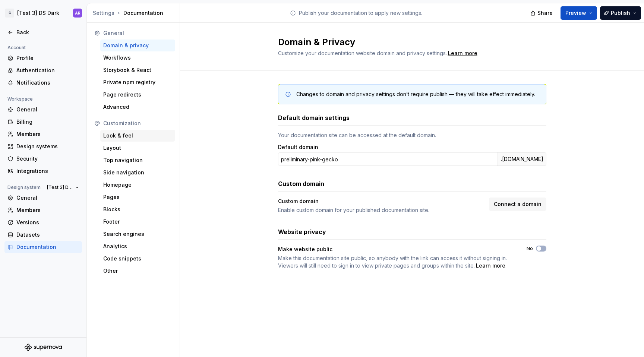
click at [117, 138] on div "Look & feel" at bounding box center [137, 135] width 69 height 7
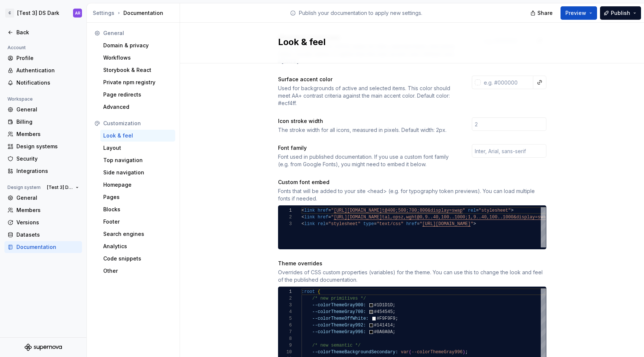
scroll to position [173, 0]
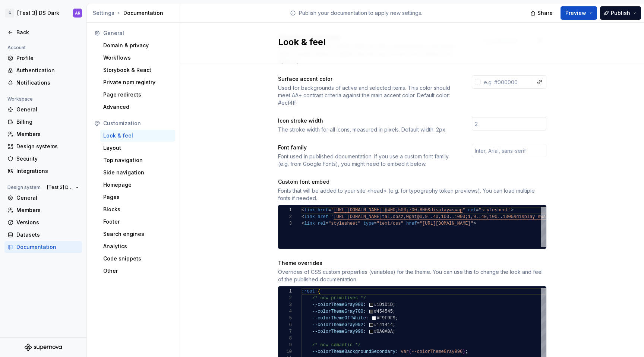
click at [498, 117] on input "number" at bounding box center [509, 123] width 75 height 13
type input "15"
type input "1"
type input "1.5"
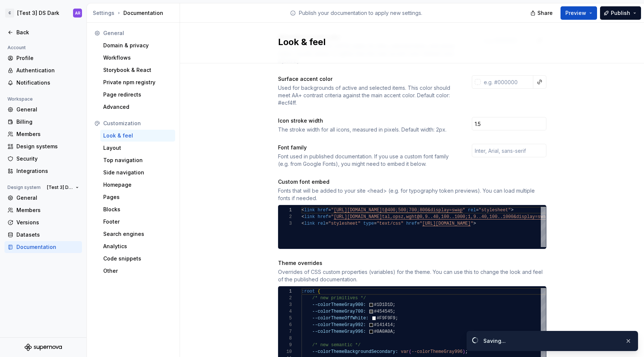
click at [609, 149] on div "Site logo A company logo that will be displayed on all pages on your documentat…" at bounding box center [412, 330] width 464 height 881
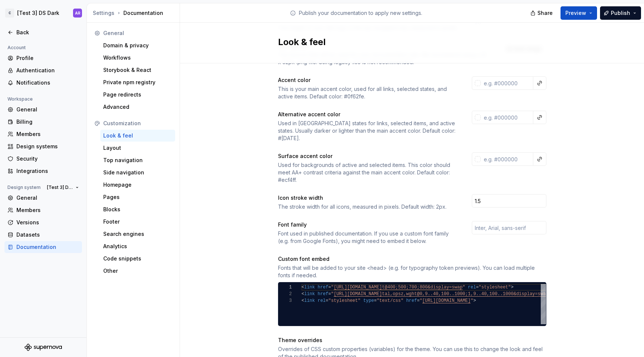
scroll to position [95, 0]
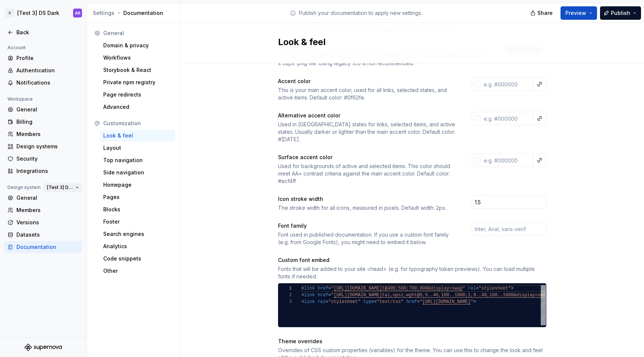
click at [60, 187] on span "[Test 3] DS Dark" at bounding box center [60, 187] width 26 height 6
click at [69, 210] on div "[Test 2] Design System" at bounding box center [86, 212] width 60 height 7
click at [68, 185] on span "[Test 3] DS Dark" at bounding box center [60, 187] width 26 height 6
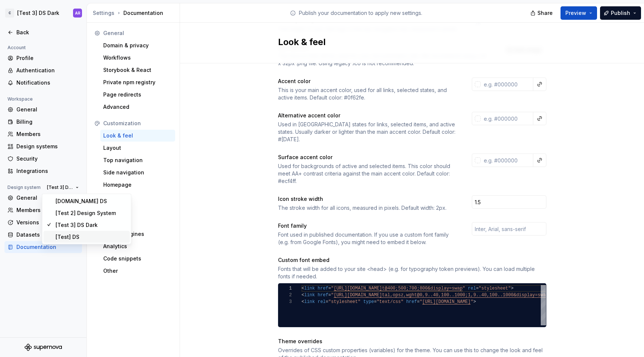
click at [82, 233] on div "[Test] DS" at bounding box center [92, 236] width 72 height 7
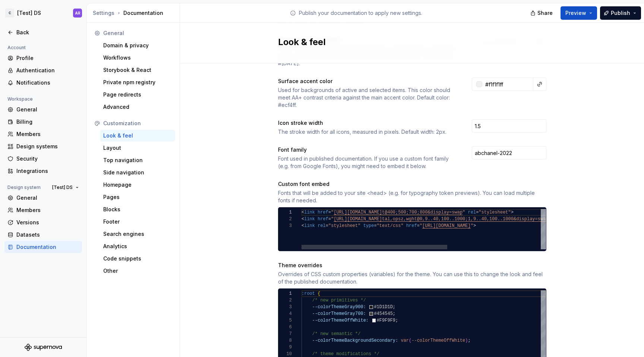
scroll to position [208, 0]
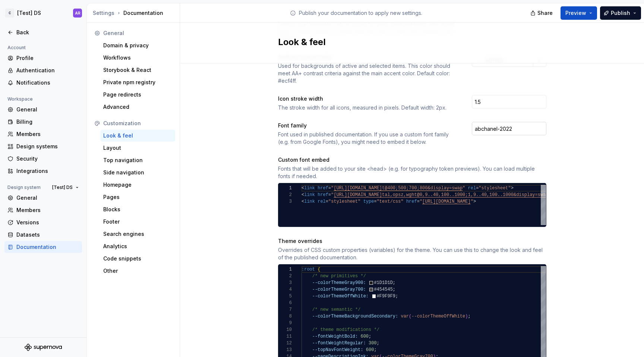
click at [510, 122] on input "abchanel-2022" at bounding box center [509, 128] width 75 height 13
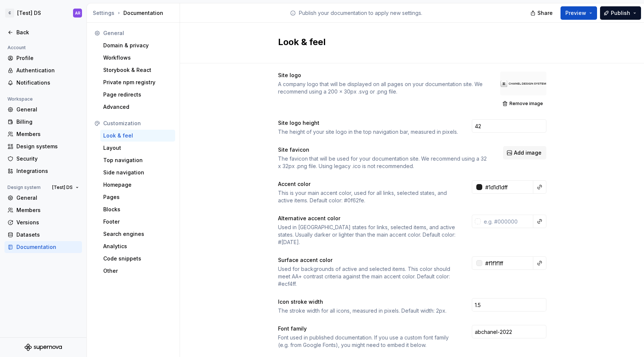
scroll to position [0, 0]
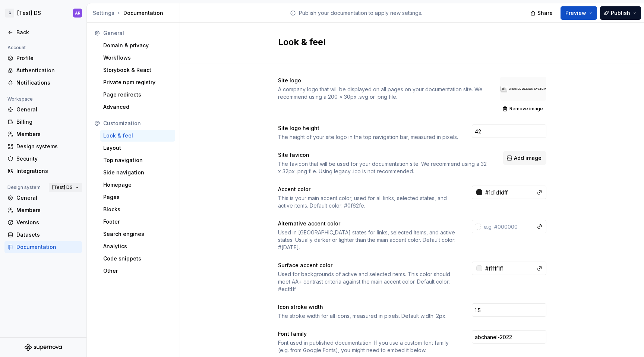
click at [64, 187] on span "[Test] DS" at bounding box center [62, 187] width 20 height 6
click at [76, 222] on div "[Test 3] DS Dark" at bounding box center [84, 224] width 42 height 7
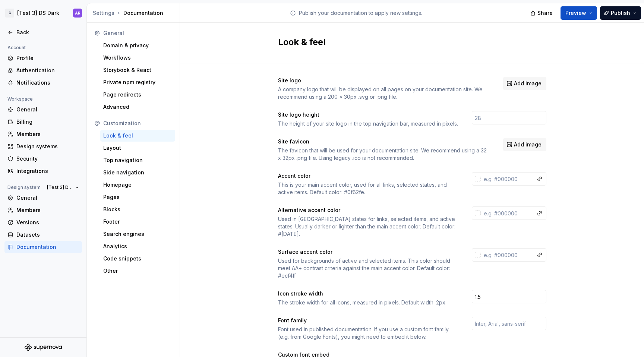
scroll to position [33, 0]
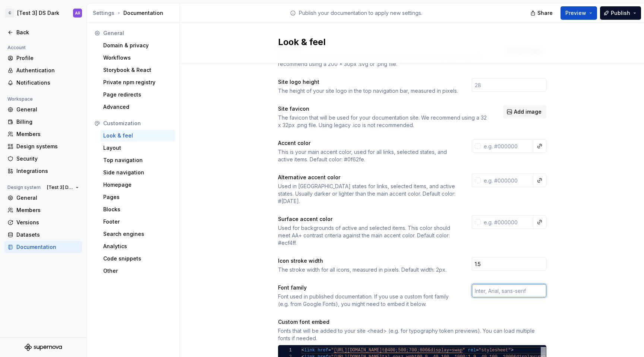
click at [498, 284] on input "text" at bounding box center [509, 290] width 75 height 13
paste input "abchanel-2022"
type input "abchanel-2022"
click at [622, 5] on div "Share Preview Publish" at bounding box center [588, 12] width 112 height 19
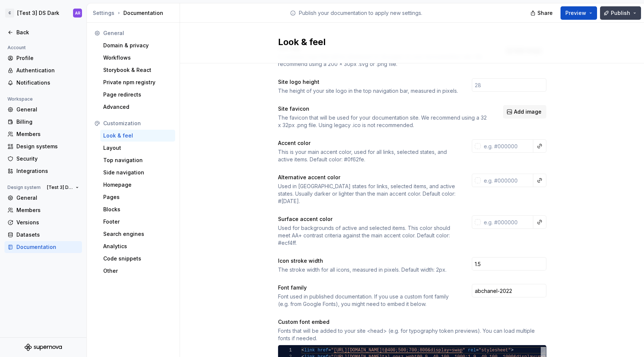
click at [622, 13] on span "Publish" at bounding box center [620, 12] width 19 height 7
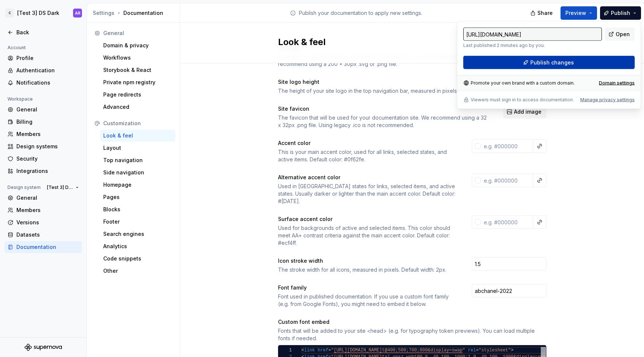
click at [593, 61] on button "Publish changes" at bounding box center [548, 62] width 171 height 13
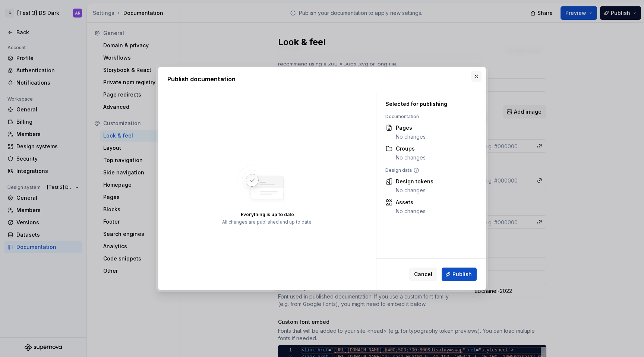
click at [480, 73] on button "button" at bounding box center [476, 76] width 10 height 10
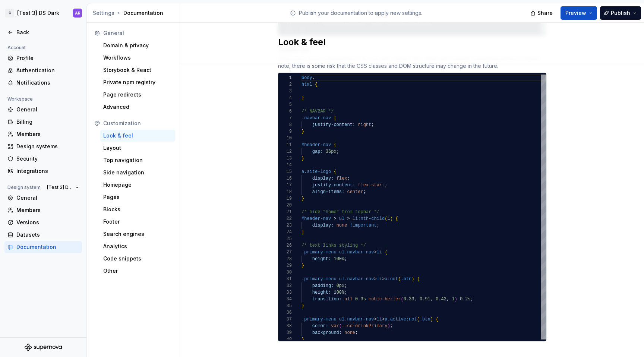
scroll to position [577, 0]
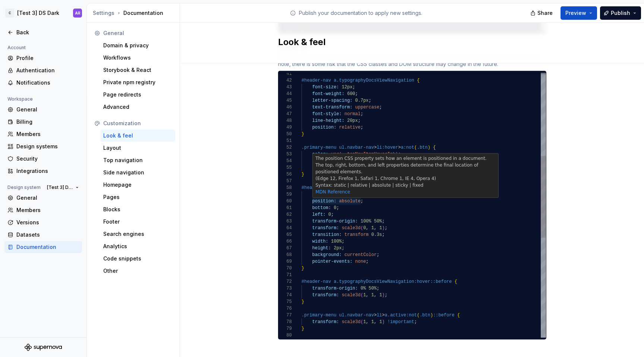
click at [466, 254] on div "#header-nav a.typographyDocsViewNavigation { font-size: 12px ; font-weight: 600…" at bounding box center [423, 231] width 244 height 858
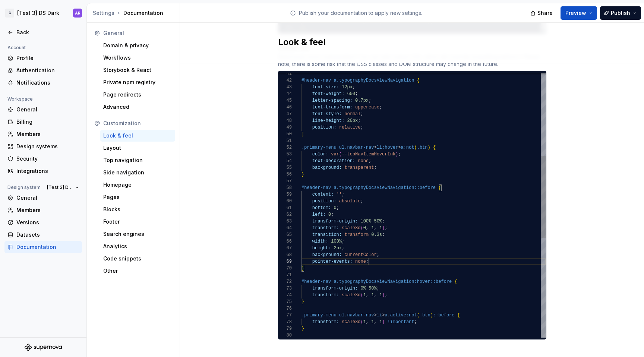
click at [463, 145] on div "#header-nav a.typographyDocsViewNavigation { font-size: 12px ; font-weight: 600…" at bounding box center [423, 231] width 244 height 858
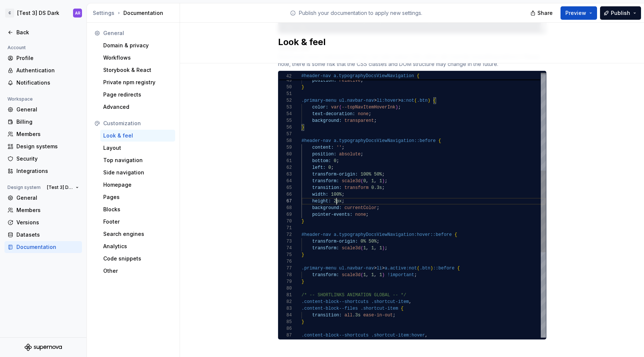
scroll to position [40, 35]
click at [334, 194] on div "line-height: 20px ; position: relative ; } .primary-menu ul.navbar-nav > li:hov…" at bounding box center [423, 184] width 244 height 858
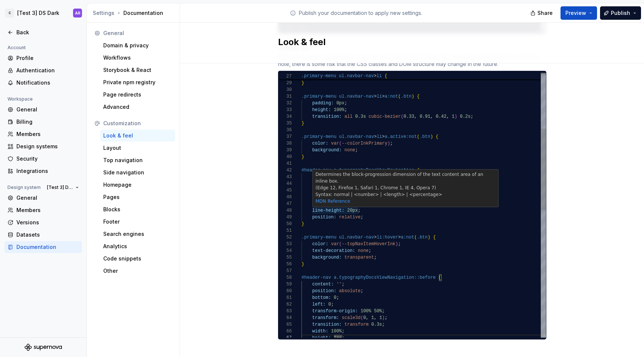
click at [381, 139] on div "color: var ( --topNavItemHoverInk ) ; text-decoration: none ; background: trans…" at bounding box center [423, 321] width 244 height 858
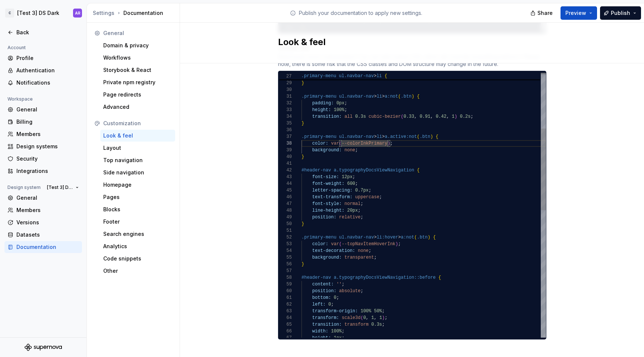
click at [344, 168] on div "color: var ( --topNavItemHoverInk ) ; text-decoration: none ; background: trans…" at bounding box center [423, 321] width 244 height 858
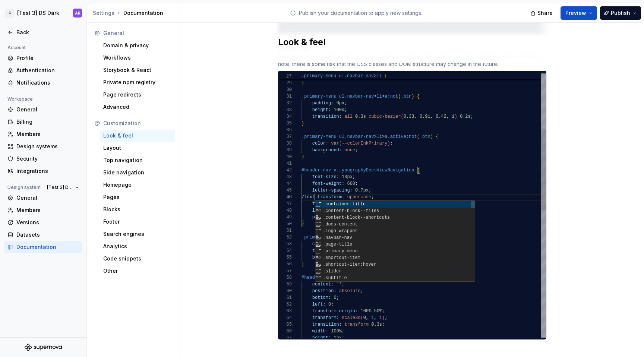
scroll to position [34, 16]
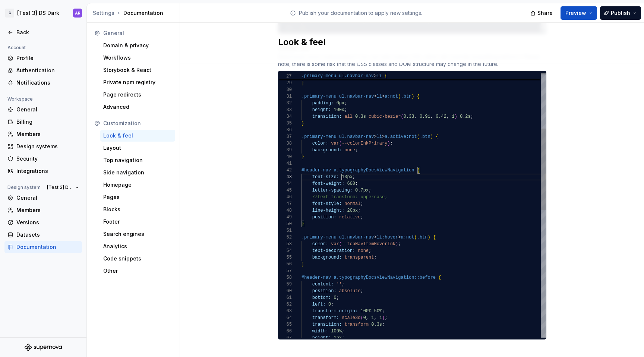
click at [340, 169] on div "color: var ( --topNavItemHoverInk ) ; text-decoration: none ; background: trans…" at bounding box center [423, 321] width 244 height 858
click at [308, 181] on div "color: var ( --topNavItemHoverInk ) ; text-decoration: none ; background: trans…" at bounding box center [423, 321] width 244 height 858
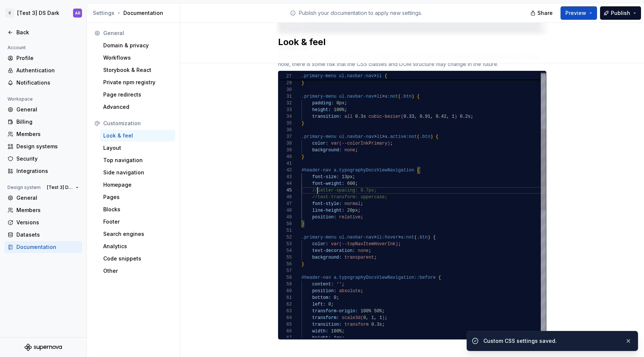
click at [347, 175] on div "color: var ( --topNavItemHoverInk ) ; text-decoration: none ; background: trans…" at bounding box center [423, 321] width 244 height 858
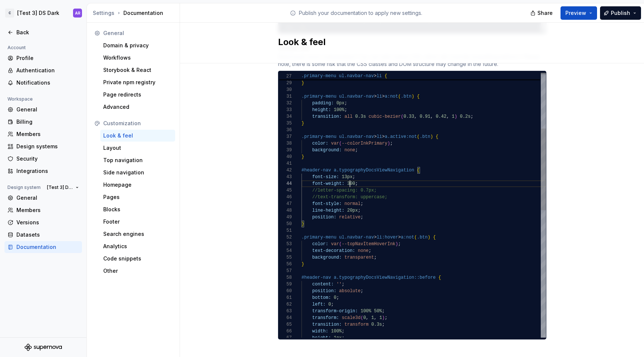
scroll to position [20, 48]
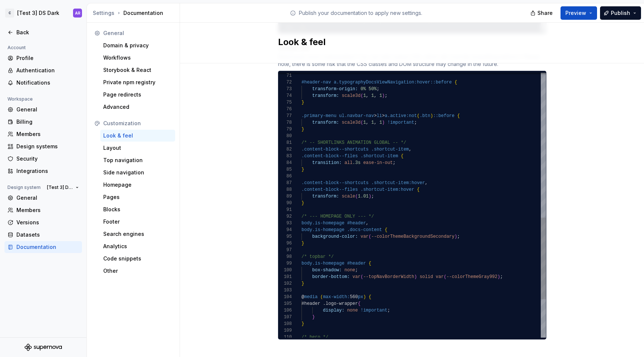
click at [406, 155] on div "#header-nav a.typographyDocsViewNavigation:hover::before { transform-origin: 0%…" at bounding box center [423, 32] width 244 height 858
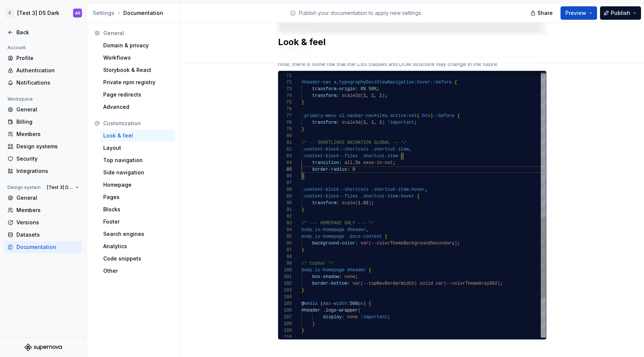
scroll to position [27, 57]
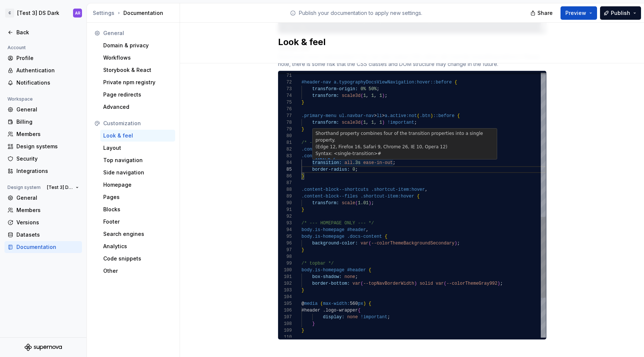
click at [310, 160] on div "#header-nav a.typographyDocsViewNavigation:hover::before { transform-origin: 0%…" at bounding box center [423, 35] width 244 height 865
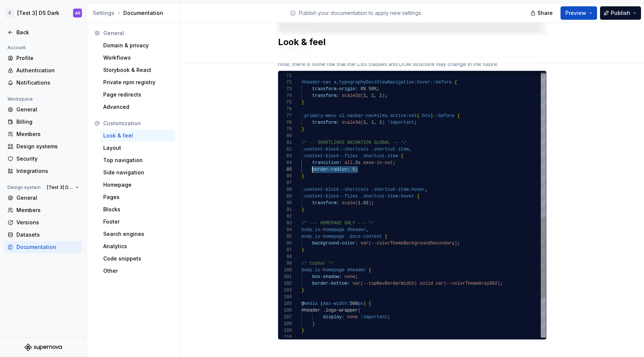
click at [377, 193] on div "#header-nav a.typographyDocsViewNavigation:hover::before { transform-origin: 0%…" at bounding box center [423, 35] width 244 height 865
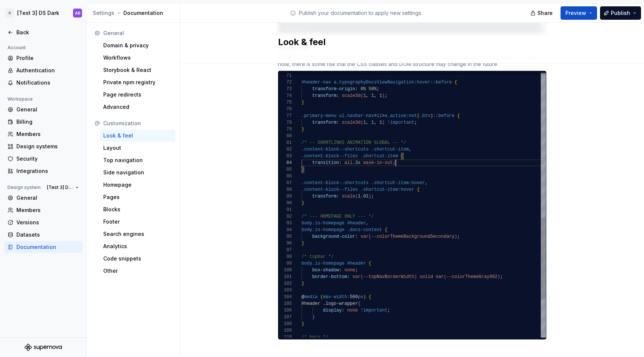
scroll to position [20, 94]
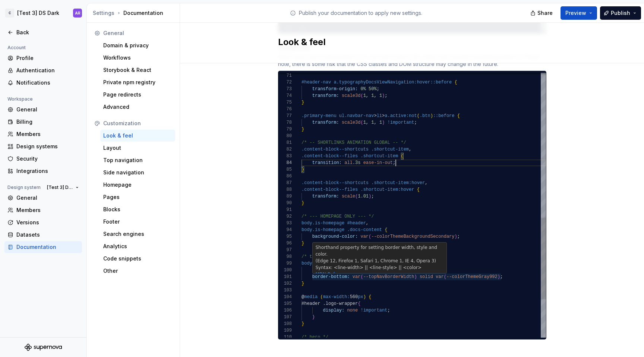
click at [403, 204] on div "#header-nav a.typographyDocsViewNavigation:hover::before { transform-origin: 0%…" at bounding box center [423, 32] width 244 height 858
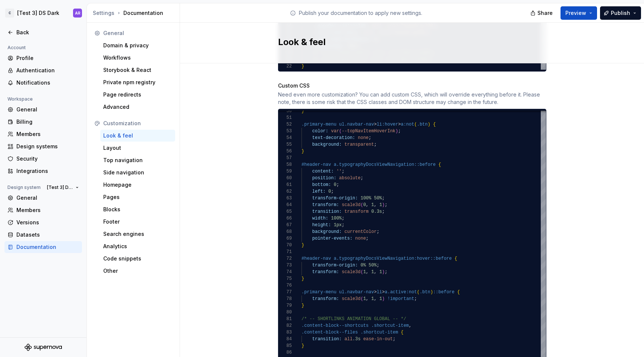
scroll to position [577, 0]
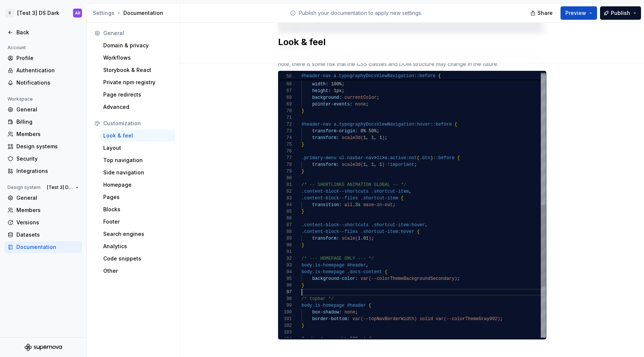
click at [399, 133] on div ".content-block--files .shortcut-item { transition: all .3s ease-in-out ; } .con…" at bounding box center [423, 74] width 244 height 858
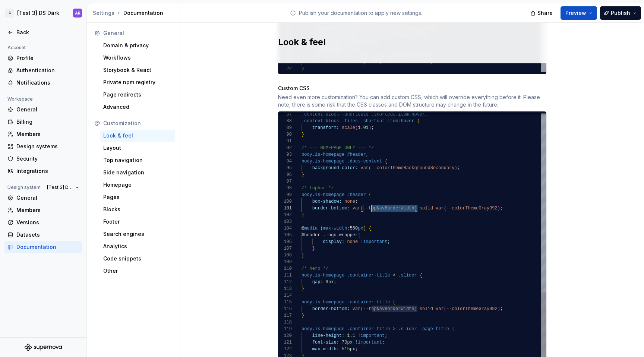
scroll to position [0, 67]
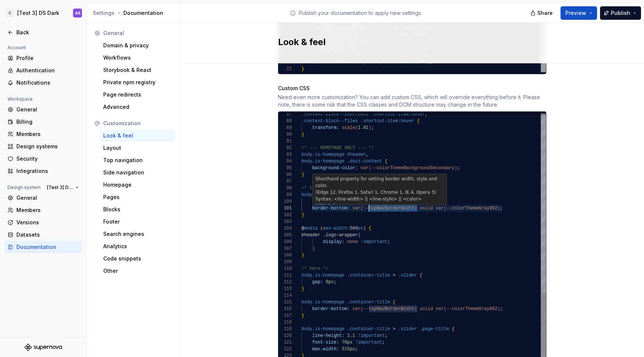
drag, startPoint x: 413, startPoint y: 201, endPoint x: 367, endPoint y: 201, distance: 46.9
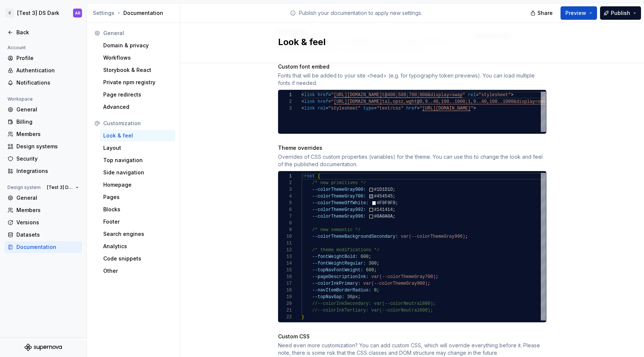
scroll to position [285, 0]
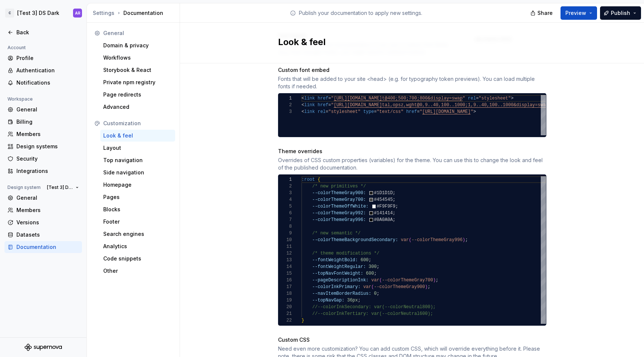
type textarea "**********"
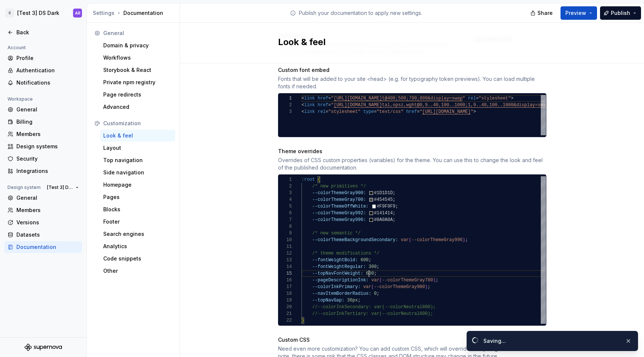
click at [365, 267] on div ":root { /* new primitives */ --colorThemeGray900: #1D1D1D ; --colorThemeGray700…" at bounding box center [423, 250] width 244 height 148
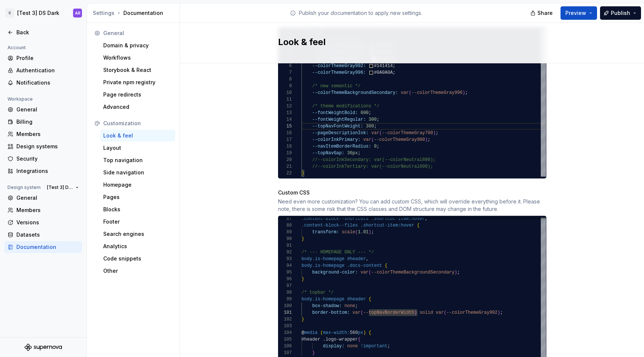
scroll to position [577, 0]
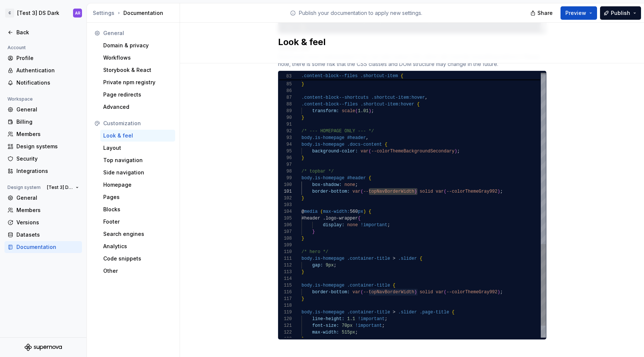
type textarea "**********"
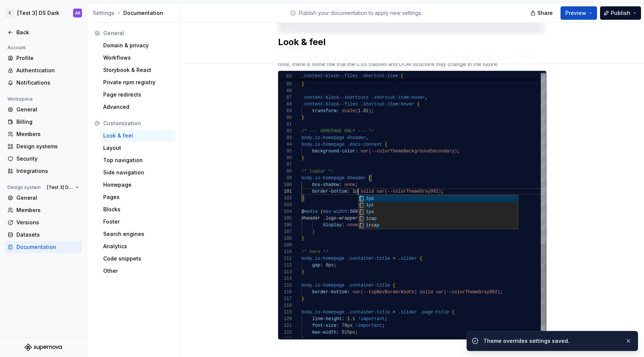
scroll to position [0, 59]
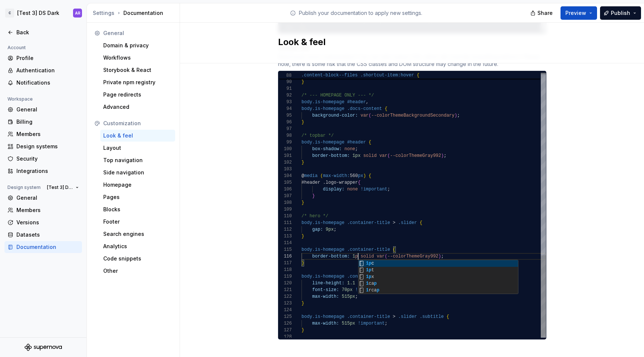
scroll to position [34, 59]
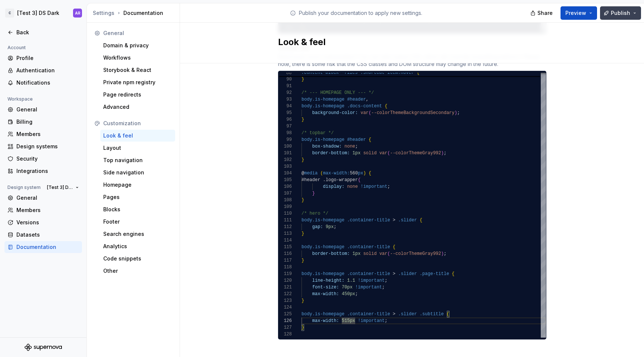
click at [612, 15] on span "Publish" at bounding box center [620, 12] width 19 height 7
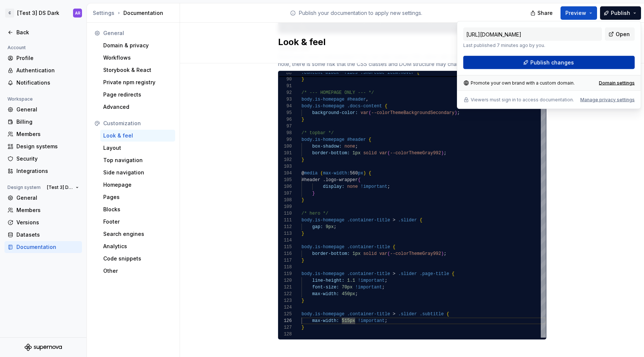
click at [618, 61] on button "Publish changes" at bounding box center [548, 62] width 171 height 13
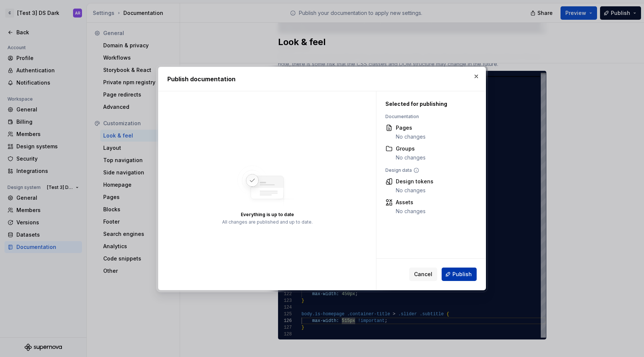
click at [465, 278] on button "Publish" at bounding box center [458, 273] width 35 height 13
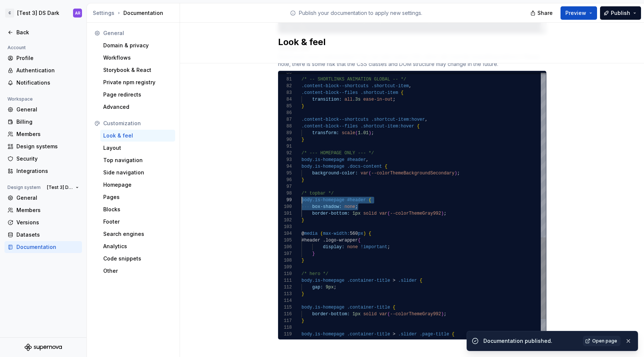
scroll to position [54, 0]
drag, startPoint x: 359, startPoint y: 199, endPoint x: 297, endPoint y: 192, distance: 62.6
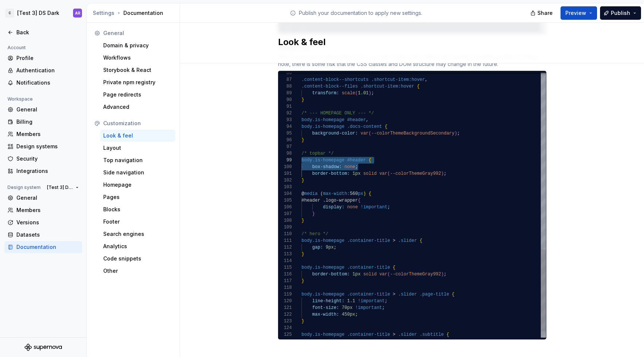
drag, startPoint x: 306, startPoint y: 174, endPoint x: 298, endPoint y: 155, distance: 20.3
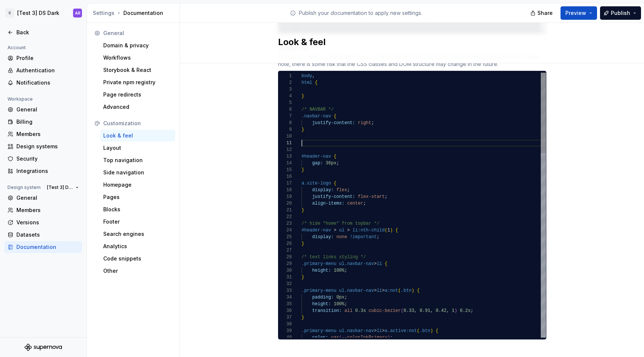
scroll to position [20, 3]
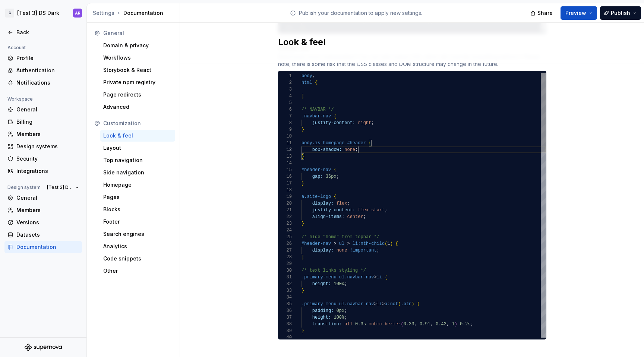
scroll to position [7, 57]
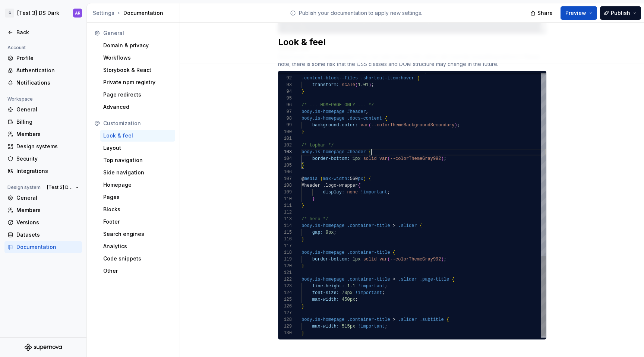
scroll to position [13, 70]
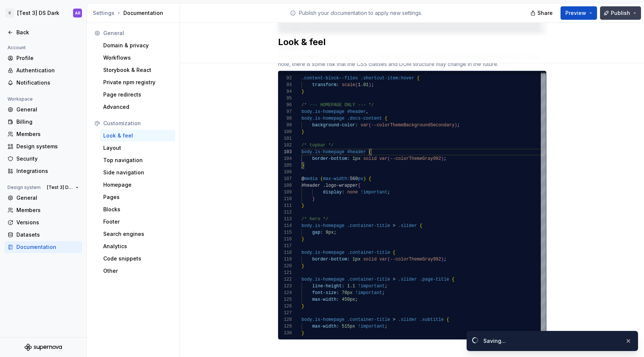
click at [632, 7] on button "Publish" at bounding box center [620, 12] width 41 height 13
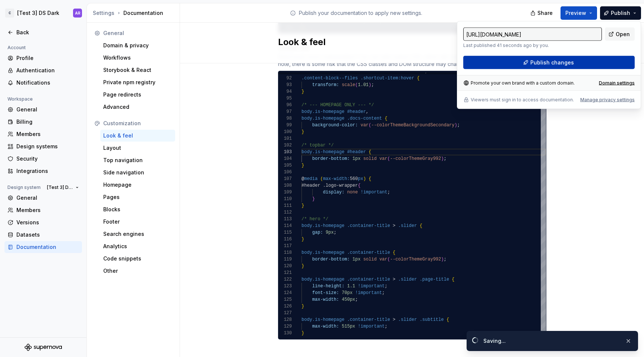
click at [568, 64] on span "Publish changes" at bounding box center [552, 62] width 44 height 7
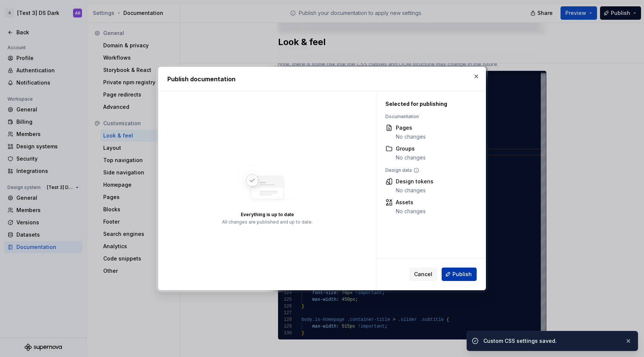
click at [463, 274] on span "Publish" at bounding box center [461, 273] width 19 height 7
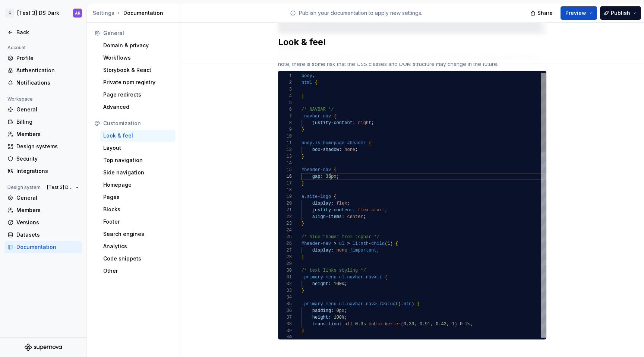
scroll to position [34, 29]
type textarea "**********"
click at [629, 9] on button "Publish" at bounding box center [620, 12] width 41 height 13
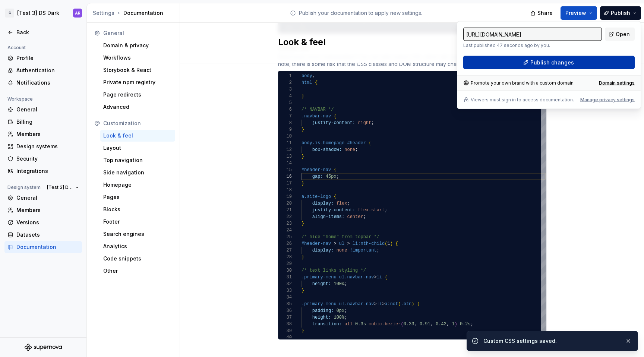
click at [609, 56] on button "Publish changes" at bounding box center [548, 62] width 171 height 13
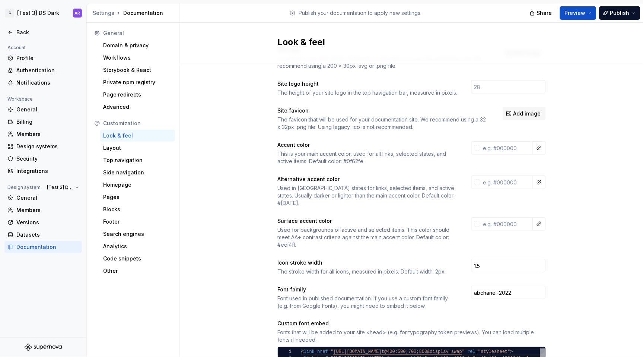
scroll to position [0, 0]
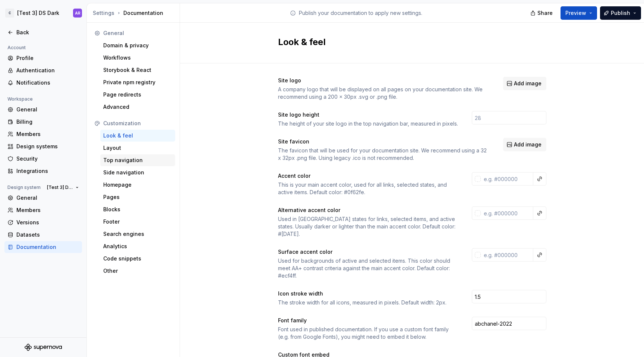
click at [135, 159] on div "Top navigation" at bounding box center [137, 159] width 69 height 7
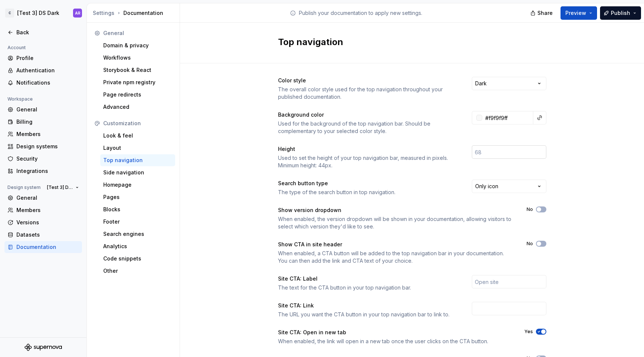
click at [491, 155] on input "number" at bounding box center [509, 151] width 75 height 13
paste input "65"
type input "65"
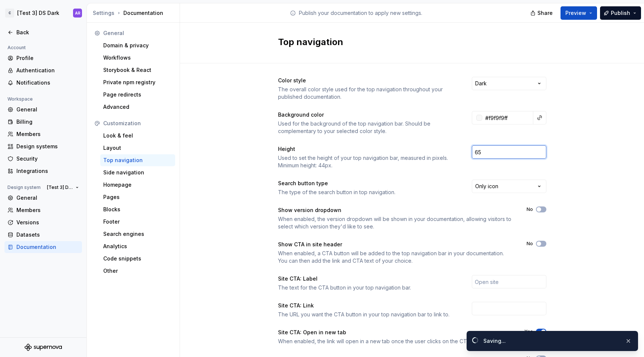
click at [577, 151] on div "Color style The overall color style used for the top navigation throughout your…" at bounding box center [412, 235] width 464 height 344
click at [126, 149] on div "Layout" at bounding box center [137, 147] width 69 height 7
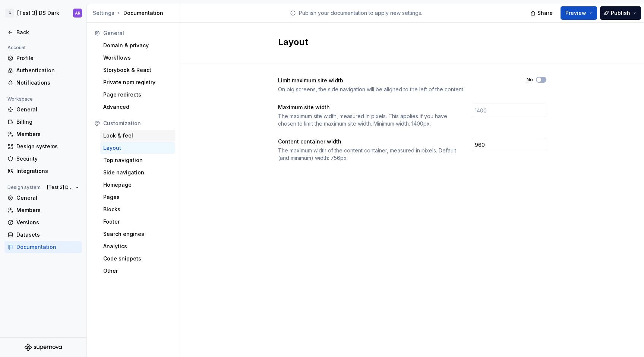
click at [143, 137] on div "Look & feel" at bounding box center [137, 135] width 69 height 7
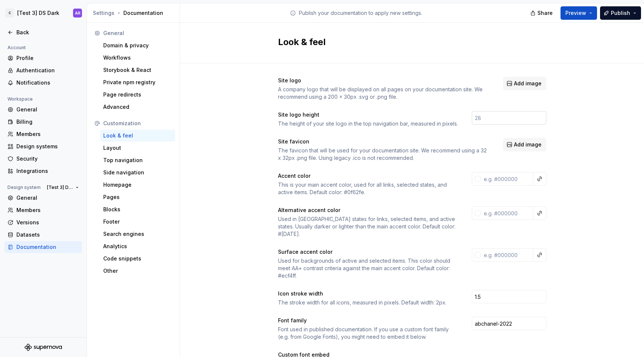
click at [480, 121] on input "number" at bounding box center [509, 117] width 75 height 13
type input "2"
type input "31"
click at [529, 84] on span "Add image" at bounding box center [528, 83] width 28 height 7
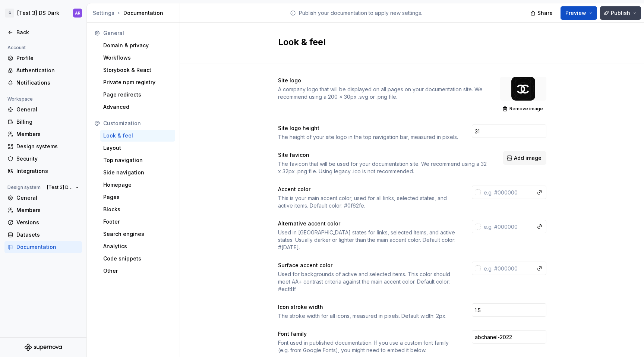
click at [622, 16] on button "Publish" at bounding box center [620, 12] width 41 height 13
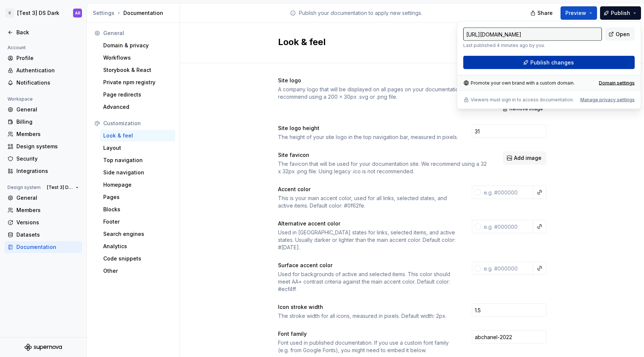
click at [605, 63] on button "Publish changes" at bounding box center [548, 62] width 171 height 13
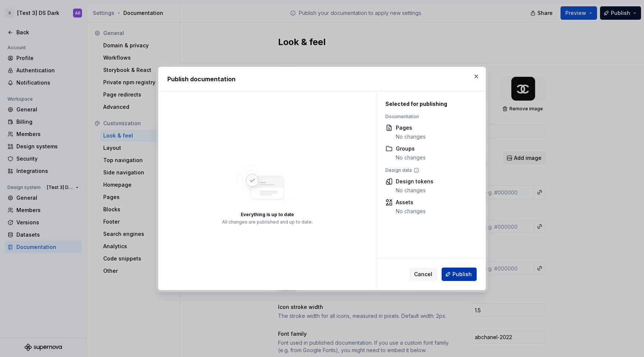
click at [461, 268] on button "Publish" at bounding box center [458, 273] width 35 height 13
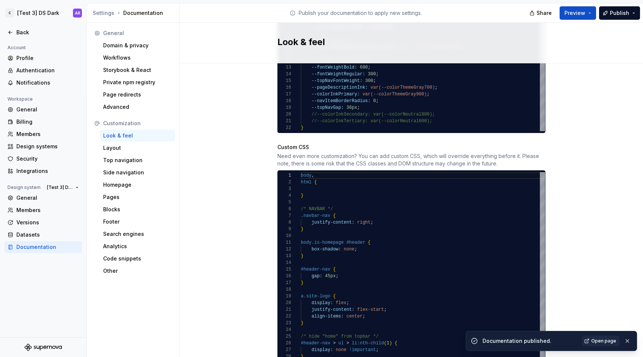
scroll to position [580, 0]
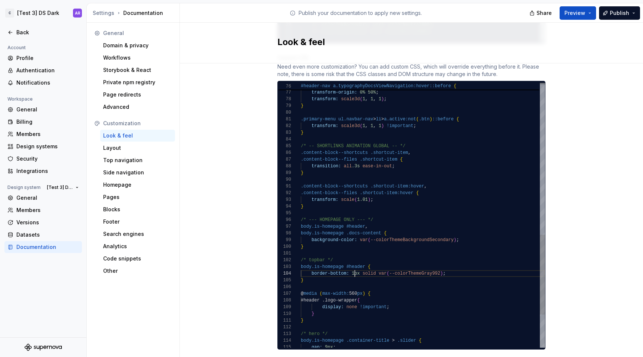
click at [351, 266] on div "#header-nav a.typographyDocsViewNavigation:hover::before { transform-origin: 0%…" at bounding box center [423, 18] width 244 height 878
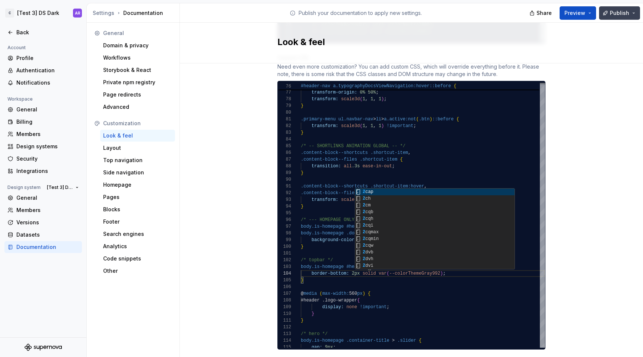
type textarea "**********"
click at [610, 10] on button "Publish" at bounding box center [619, 12] width 41 height 13
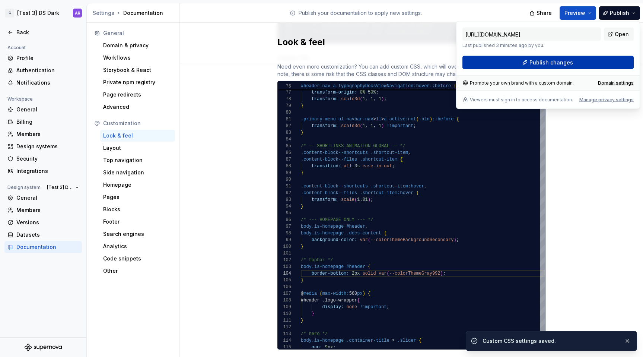
click at [577, 63] on button "Publish changes" at bounding box center [548, 62] width 171 height 13
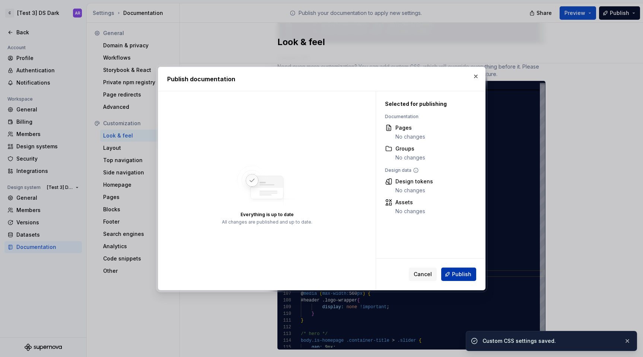
click at [459, 278] on button "Publish" at bounding box center [458, 273] width 35 height 13
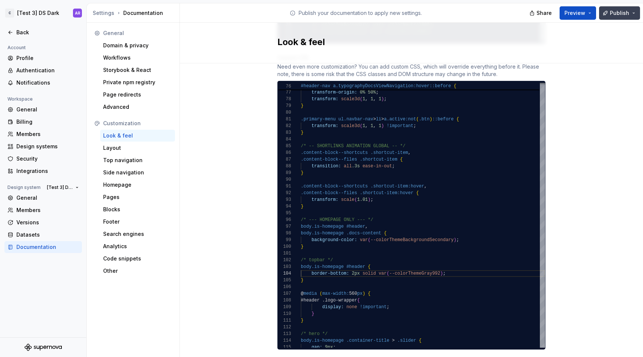
click at [623, 16] on span "Publish" at bounding box center [619, 12] width 19 height 7
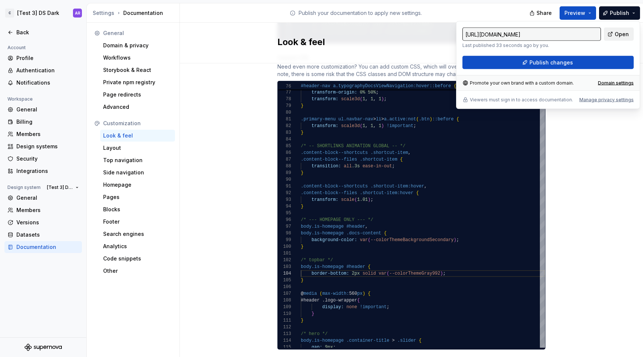
click at [611, 32] on link "Open" at bounding box center [619, 34] width 30 height 13
click at [28, 30] on div "Back" at bounding box center [47, 32] width 63 height 7
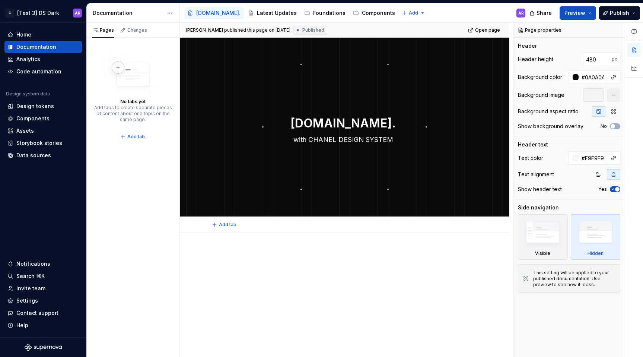
click at [352, 120] on textarea "[DOMAIN_NAME]." at bounding box center [343, 123] width 270 height 18
click at [332, 123] on textarea "[DOMAIN_NAME]." at bounding box center [343, 123] width 270 height 18
type textarea "*"
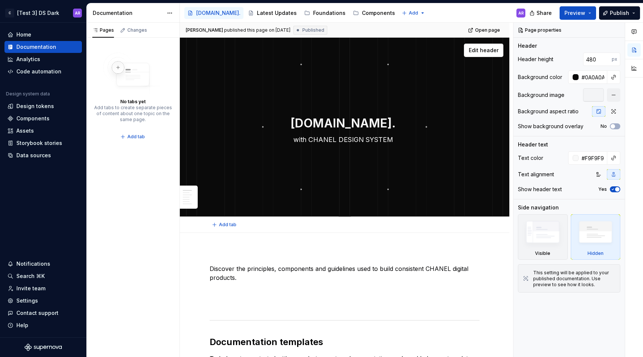
type textarea "[DOMAIN_NAME]."
type textarea "*"
type textarea "[DOMAIN_NAME]"
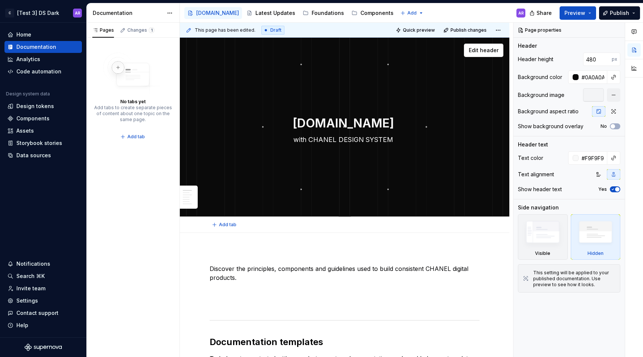
type textarea "*"
type textarea "Discover.CreateBuild"
type textarea "*"
type textarea "Discover.Create Build"
type textarea "*"
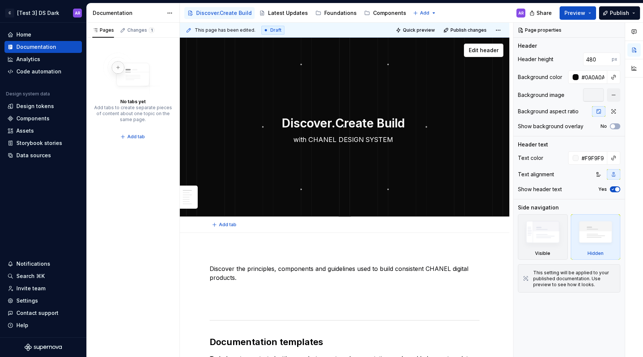
type textarea "DiscoverCreate Build"
type textarea "*"
type textarea "Discover Create Build"
type textarea "*"
click at [361, 132] on textarea "Discover Create Build" at bounding box center [343, 123] width 270 height 18
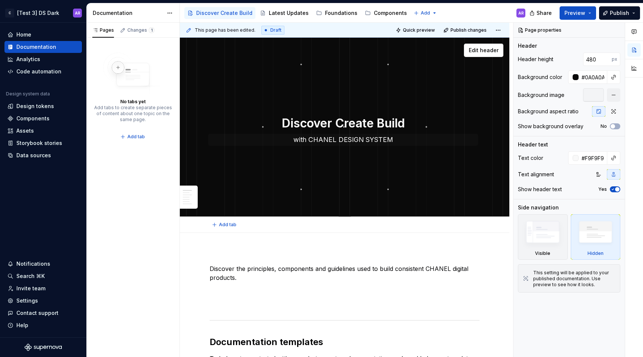
type textarea "Discover Create Build"
click at [362, 142] on textarea "with CHANEL DESIGN SYSTEM" at bounding box center [343, 140] width 270 height 12
click at [370, 152] on div "Discover Create Build with CHANEL DESIGN SYSTEM" at bounding box center [345, 127] width 270 height 73
click at [298, 134] on textarea "with CHANEL DESIGN SYSTEM" at bounding box center [343, 140] width 270 height 12
click at [299, 138] on textarea "with CHANEL DESIGN SYSTEM" at bounding box center [343, 140] width 270 height 12
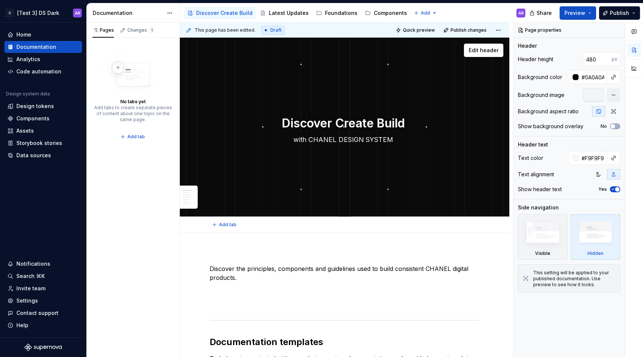
click at [299, 138] on textarea "with CHANEL DESIGN SYSTEM" at bounding box center [343, 140] width 270 height 12
click at [330, 171] on div "Discover Create Build with CHANEL DESIGN SYSTEM Edit header" at bounding box center [345, 127] width 330 height 179
click at [627, 7] on button "Publish" at bounding box center [619, 12] width 41 height 13
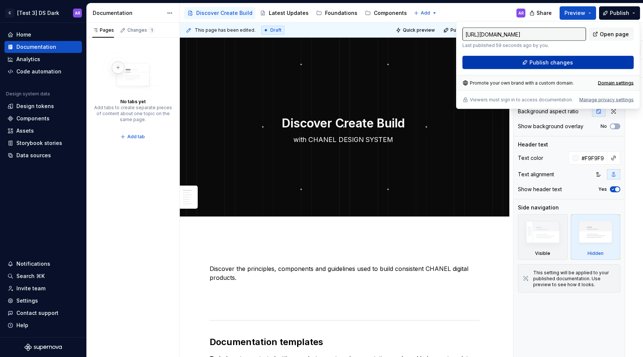
click at [565, 66] on span "Publish changes" at bounding box center [552, 62] width 44 height 7
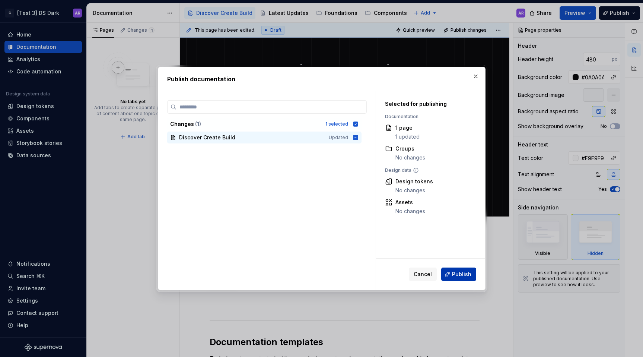
click at [463, 276] on span "Publish" at bounding box center [461, 273] width 19 height 7
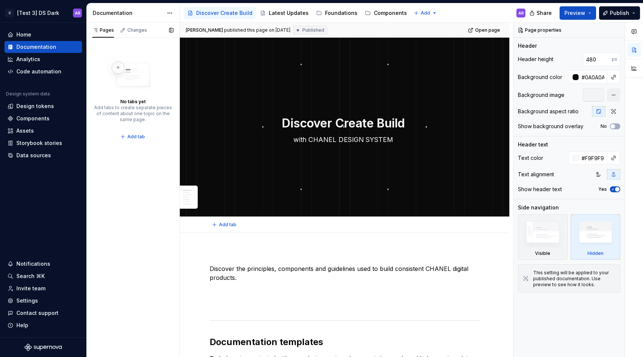
type textarea "*"
click at [35, 130] on div "Assets" at bounding box center [43, 130] width 72 height 7
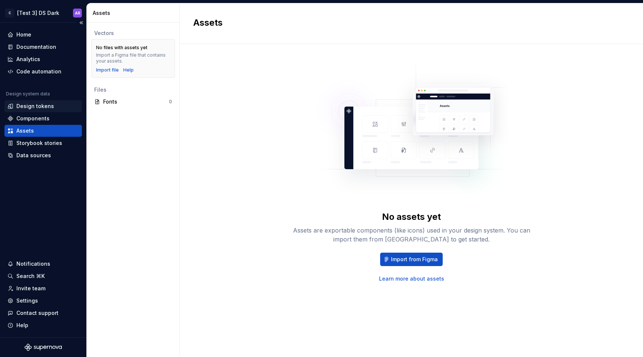
click at [29, 108] on div "Design tokens" at bounding box center [35, 105] width 38 height 7
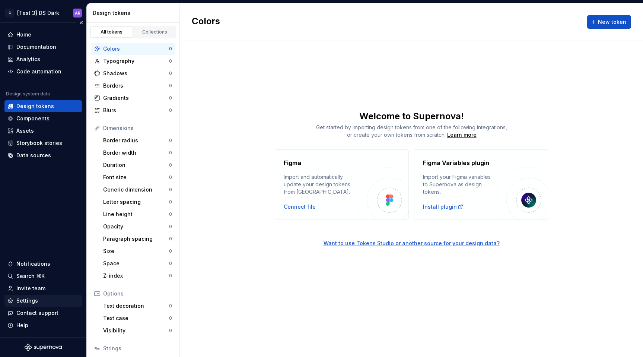
click at [39, 299] on div "Settings" at bounding box center [43, 300] width 72 height 7
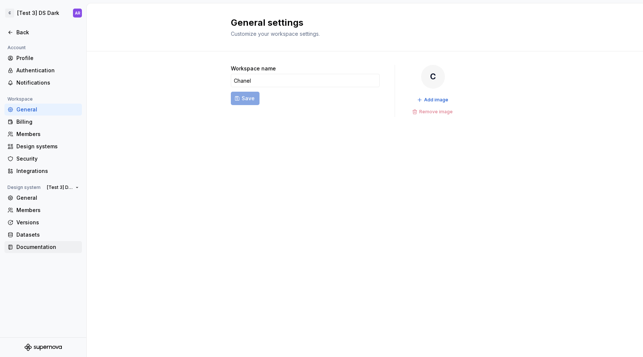
click at [52, 241] on div "Documentation" at bounding box center [42, 247] width 77 height 12
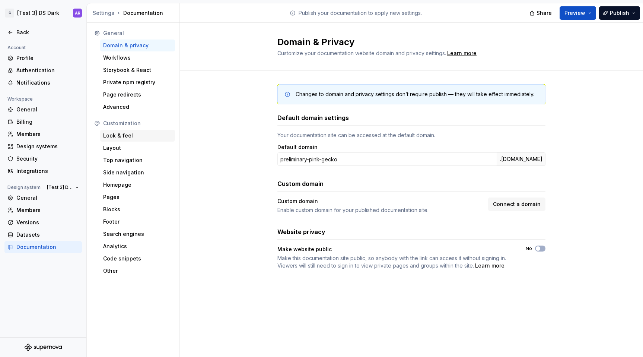
click at [130, 135] on div "Look & feel" at bounding box center [137, 135] width 69 height 7
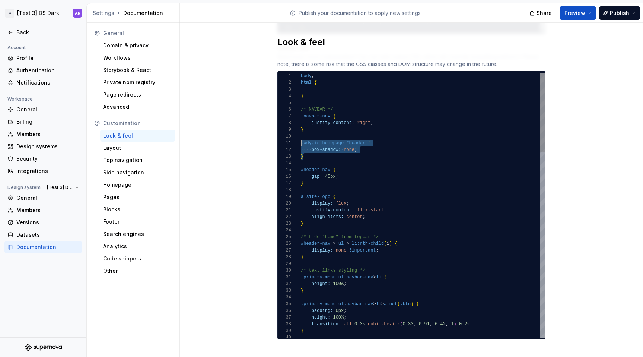
drag, startPoint x: 316, startPoint y: 149, endPoint x: 298, endPoint y: 136, distance: 22.1
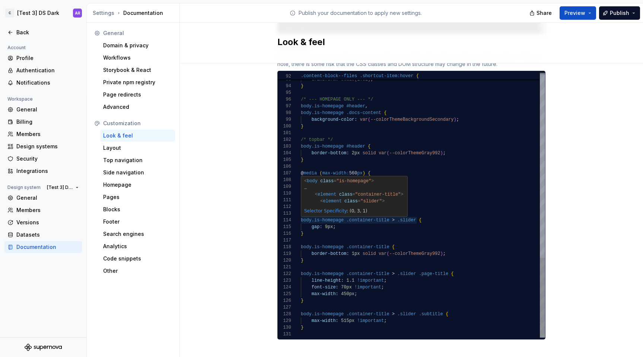
click at [338, 208] on link "Selector Specificity" at bounding box center [325, 210] width 42 height 5
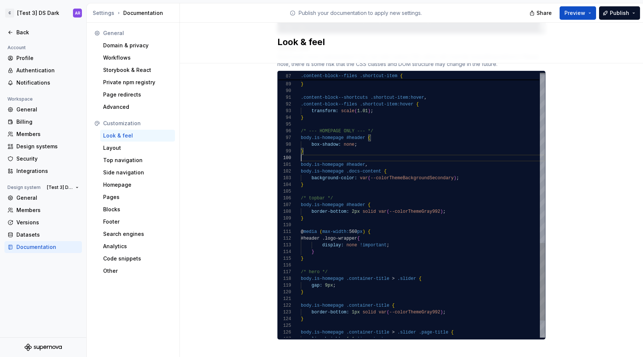
scroll to position [60, 0]
drag, startPoint x: 343, startPoint y: 129, endPoint x: 362, endPoint y: 129, distance: 19.8
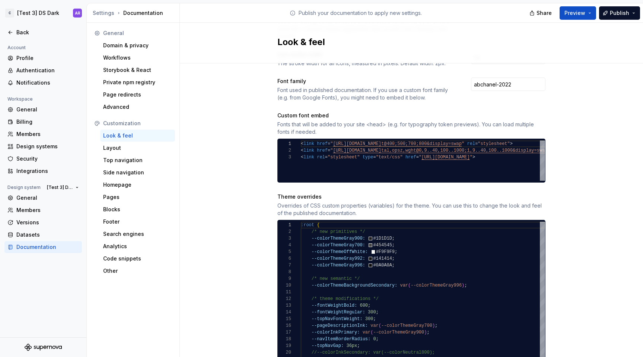
scroll to position [289, 0]
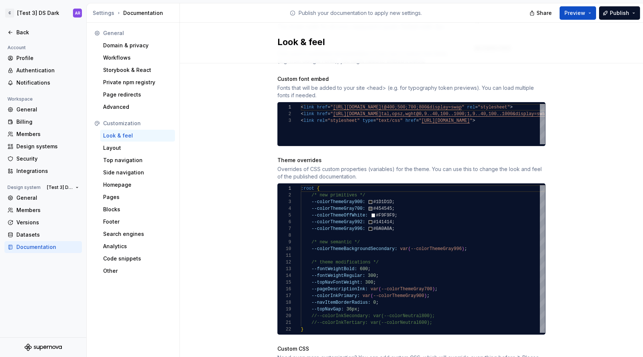
type textarea "**********"
click at [356, 209] on div ":root { /* new primitives */ --colorThemeGray900: #1D1D1D ; --colorThemeGray700…" at bounding box center [423, 259] width 244 height 148
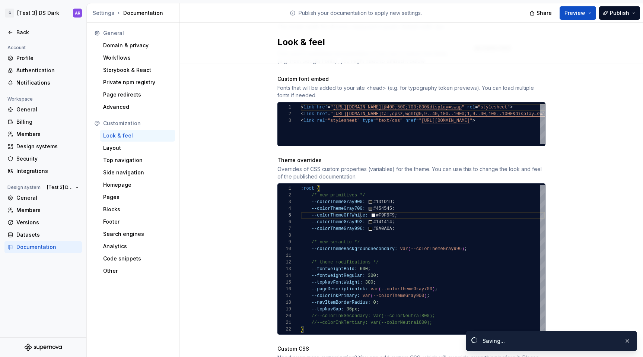
click at [356, 209] on div ":root { /* new primitives */ --colorThemeGray900: #1D1D1D ; --colorThemeGray700…" at bounding box center [423, 259] width 244 height 148
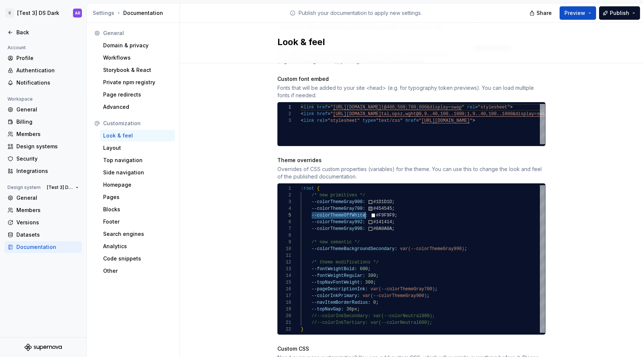
drag, startPoint x: 308, startPoint y: 209, endPoint x: 362, endPoint y: 210, distance: 53.3
click at [362, 210] on div ":root { /* new primitives */ --colorThemeGray900: #1D1D1D ; --colorThemeGray700…" at bounding box center [423, 259] width 244 height 148
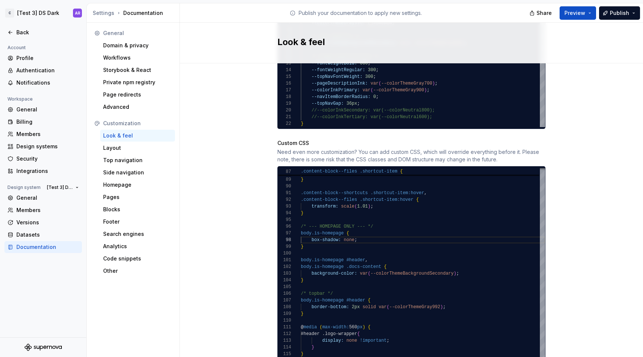
scroll to position [590, 0]
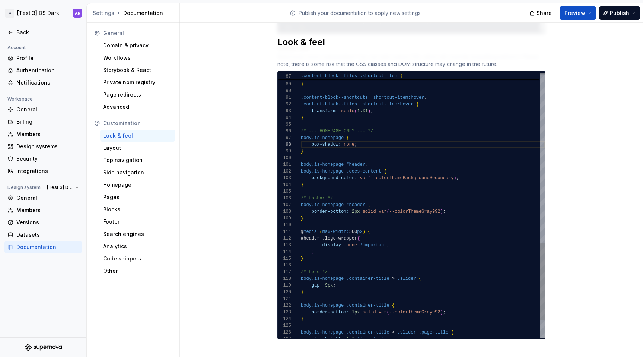
click at [622, 14] on span "Publish" at bounding box center [619, 12] width 19 height 7
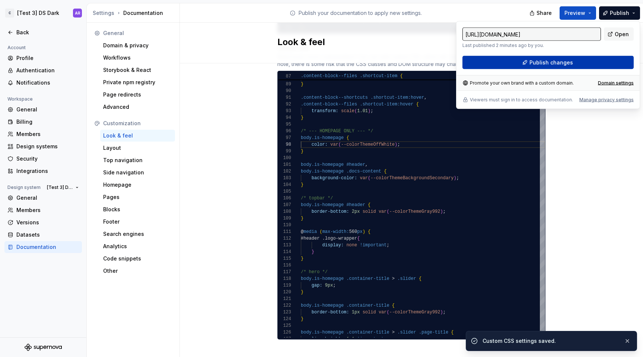
click at [606, 57] on button "Publish changes" at bounding box center [548, 62] width 171 height 13
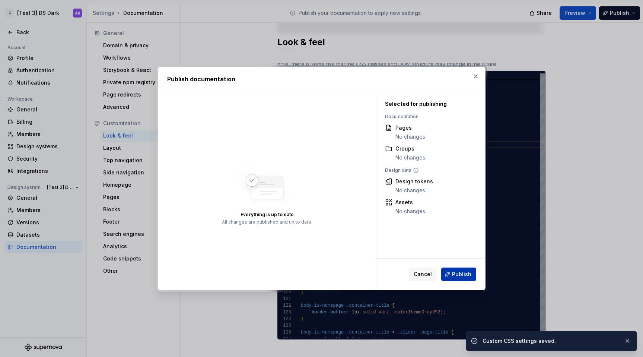
click at [457, 268] on button "Publish" at bounding box center [458, 273] width 35 height 13
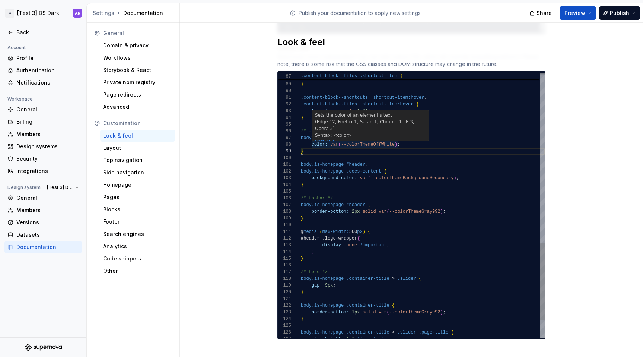
click at [342, 133] on div "Sets the color of an element's text (Edge 12, Firefox 1, Safari 1, Chrome 1, IE…" at bounding box center [371, 125] width 118 height 31
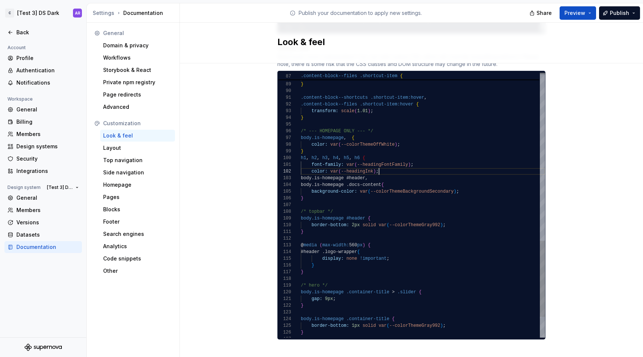
scroll to position [7, 78]
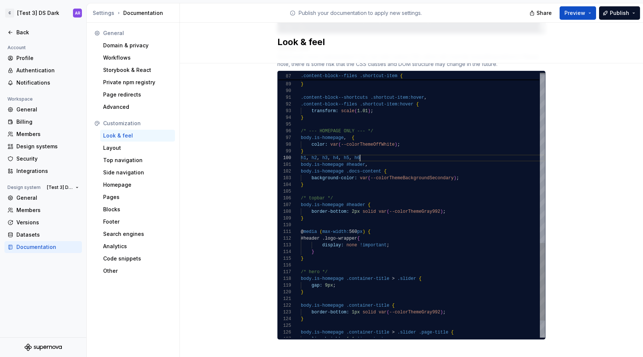
scroll to position [60, 59]
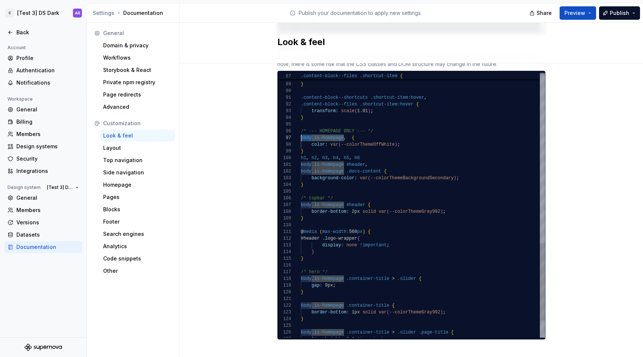
scroll to position [40, 0]
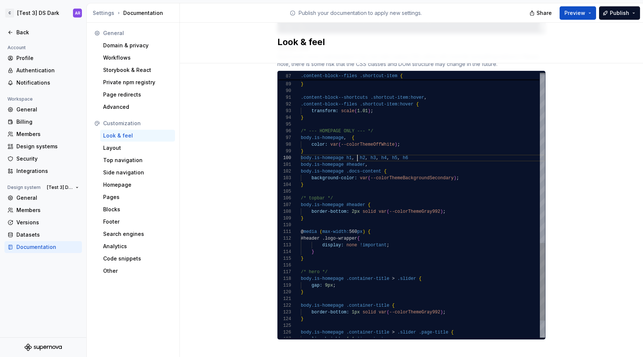
scroll to position [60, 102]
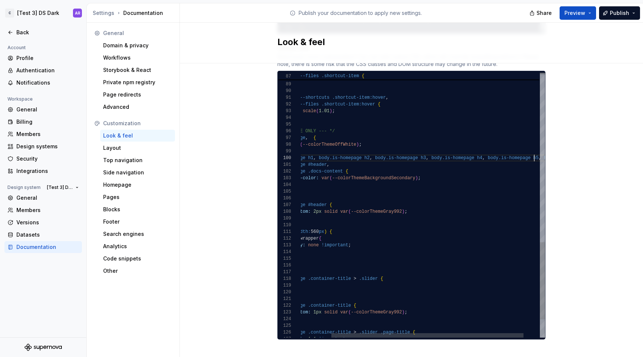
scroll to position [60, 272]
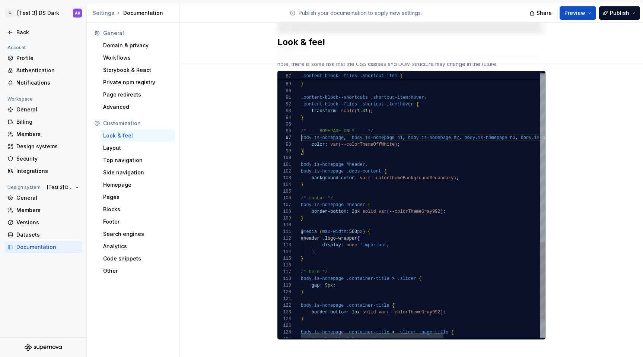
scroll to position [40, 0]
click at [621, 10] on span "Publish" at bounding box center [619, 12] width 19 height 7
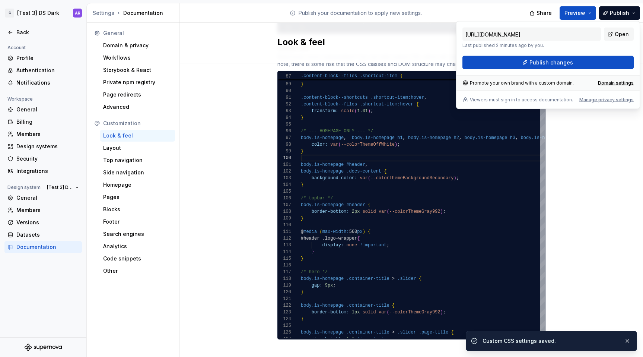
click at [565, 70] on div "[URL][DOMAIN_NAME] Last published 2 minutes ago by you. Open Publish changes Pr…" at bounding box center [548, 65] width 184 height 88
click at [561, 61] on span "Publish changes" at bounding box center [552, 62] width 44 height 7
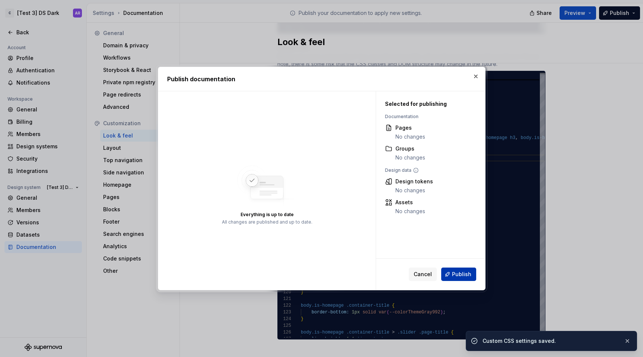
click at [462, 280] on button "Publish" at bounding box center [458, 273] width 35 height 13
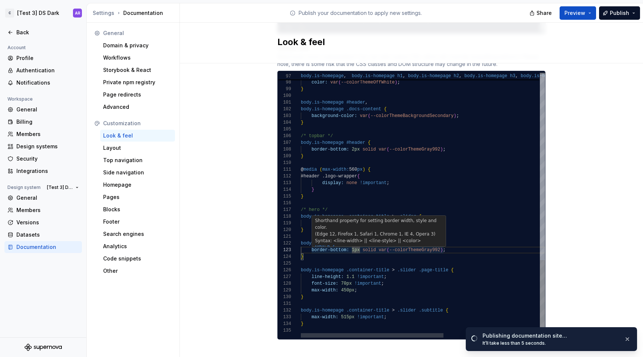
scroll to position [13, 54]
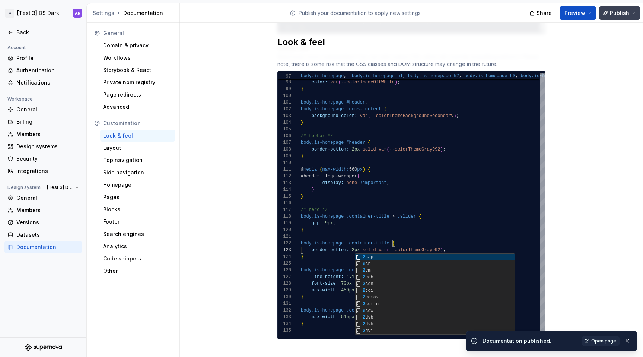
click at [611, 13] on span "Publish" at bounding box center [619, 12] width 19 height 7
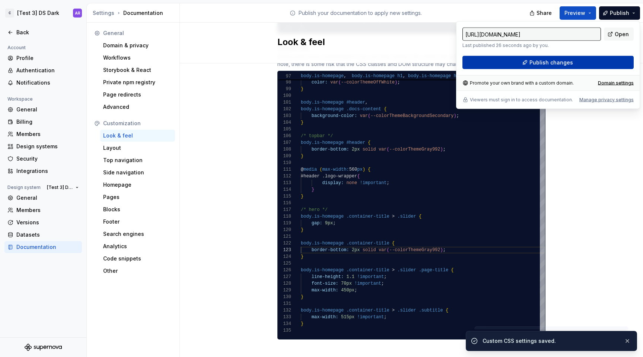
click at [567, 66] on button "Publish changes" at bounding box center [548, 62] width 171 height 13
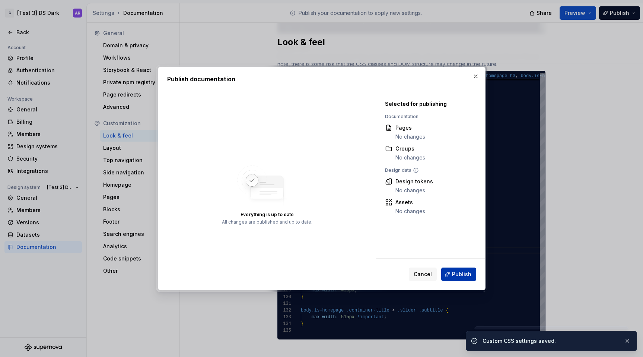
click at [473, 279] on button "Publish" at bounding box center [458, 273] width 35 height 13
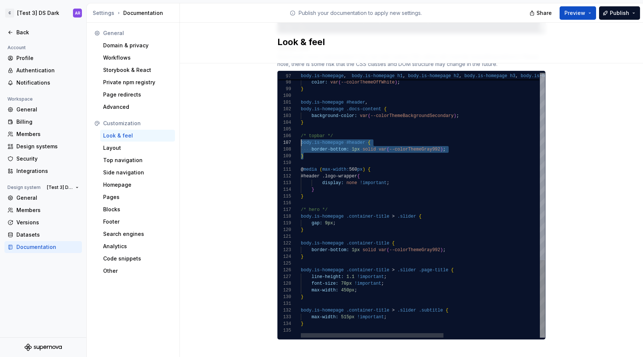
drag, startPoint x: 317, startPoint y: 148, endPoint x: 297, endPoint y: 137, distance: 23.0
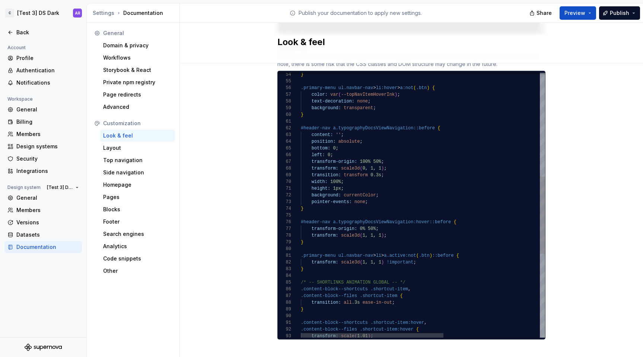
click at [334, 181] on div "transform: scale ( 1.01 ) ; .content-block--shortcuts .shortcut-item:hover , .c…" at bounding box center [505, 171] width 409 height 910
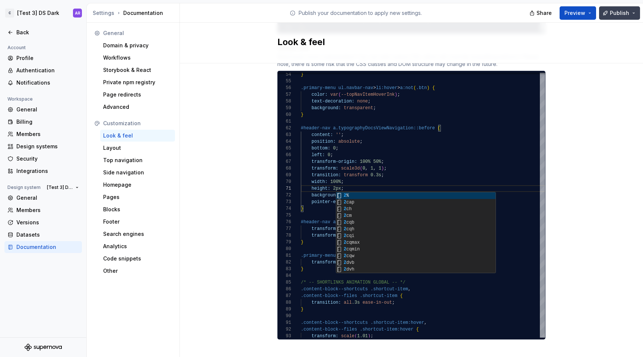
click at [617, 13] on span "Publish" at bounding box center [619, 12] width 19 height 7
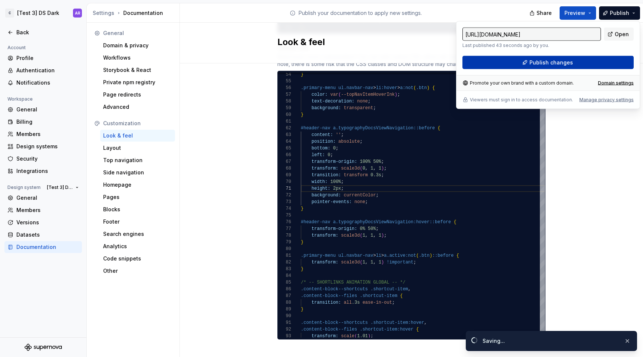
click at [577, 65] on button "Publish changes" at bounding box center [548, 62] width 171 height 13
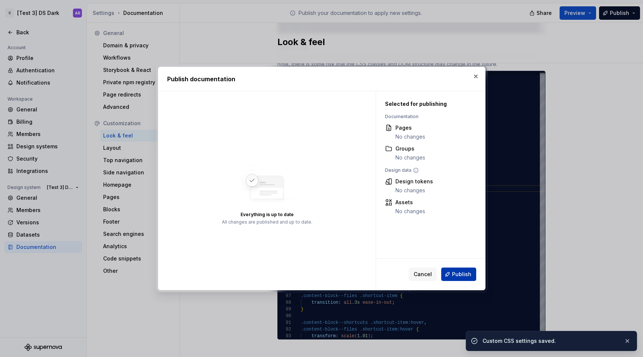
click at [467, 272] on span "Publish" at bounding box center [461, 273] width 19 height 7
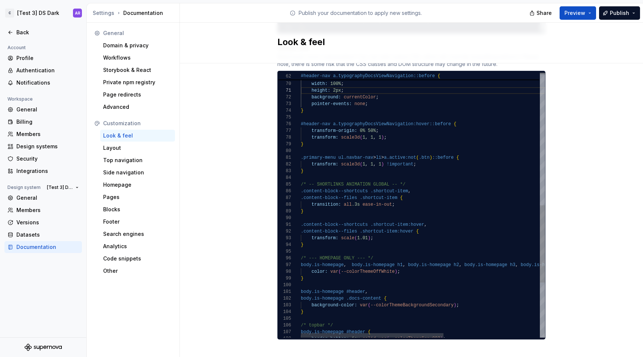
click at [351, 198] on div "} transition: all .3s ease-in-out ; .content-block--files .shortcut-item { /* -…" at bounding box center [505, 73] width 409 height 910
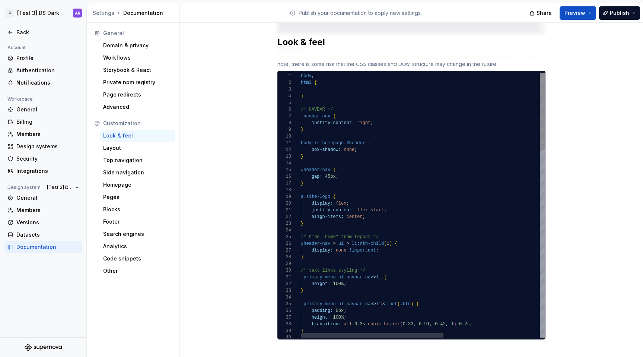
type textarea "**********"
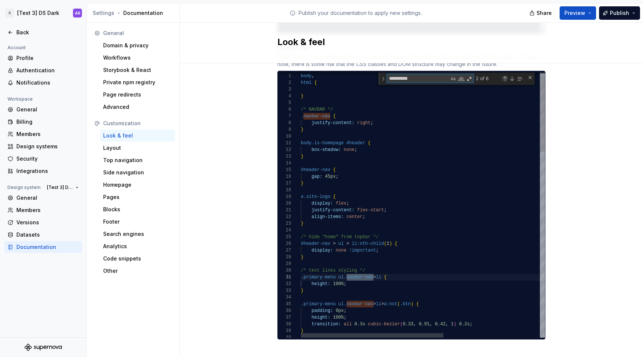
type textarea "**********"
click at [503, 76] on div "Previous Match (⇧Enter)" at bounding box center [505, 79] width 6 height 6
click at [513, 74] on div "1 of 6" at bounding box center [499, 78] width 50 height 9
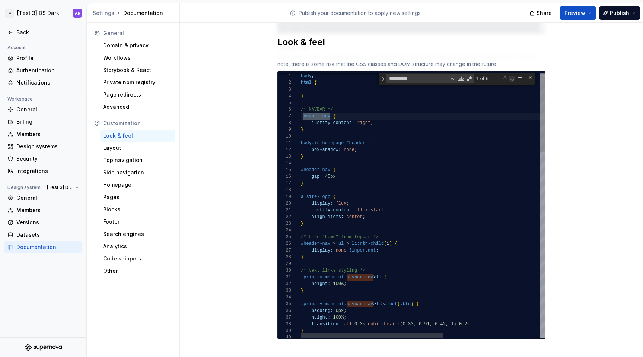
click at [509, 76] on div "Next Match (Enter)" at bounding box center [512, 79] width 6 height 6
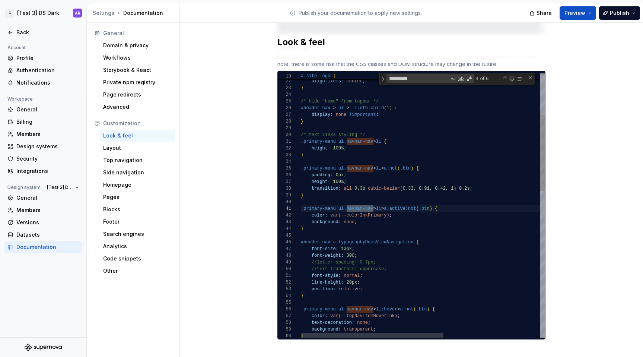
click at [509, 76] on div "Next Match (Enter)" at bounding box center [512, 79] width 6 height 6
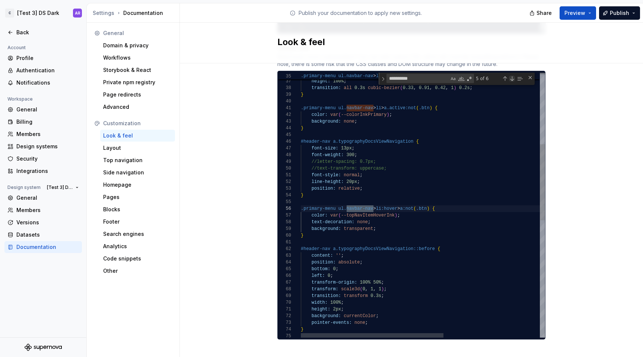
click at [509, 76] on div "Next Match (Enter)" at bounding box center [512, 79] width 6 height 6
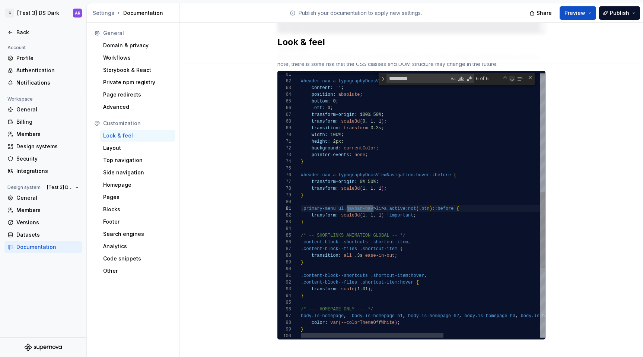
click at [509, 76] on div "Next Match (Enter)" at bounding box center [512, 79] width 6 height 6
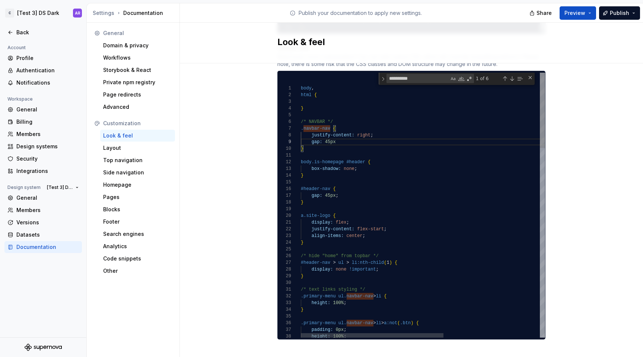
scroll to position [54, 38]
click at [609, 13] on button "Publish" at bounding box center [619, 12] width 41 height 13
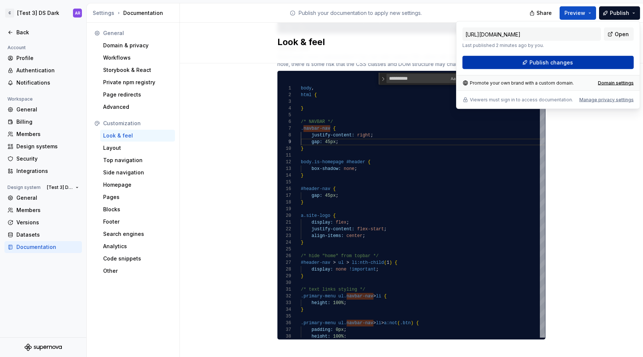
click at [595, 59] on button "Publish changes" at bounding box center [548, 62] width 171 height 13
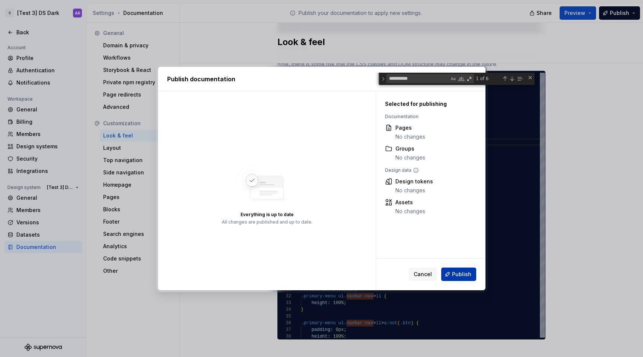
click at [460, 272] on span "Publish" at bounding box center [461, 273] width 19 height 7
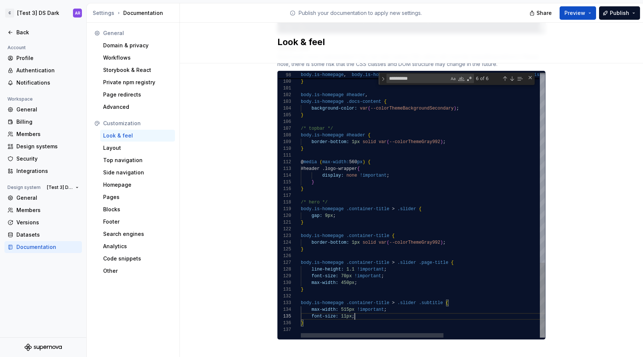
scroll to position [27, 54]
type textarea "**********"
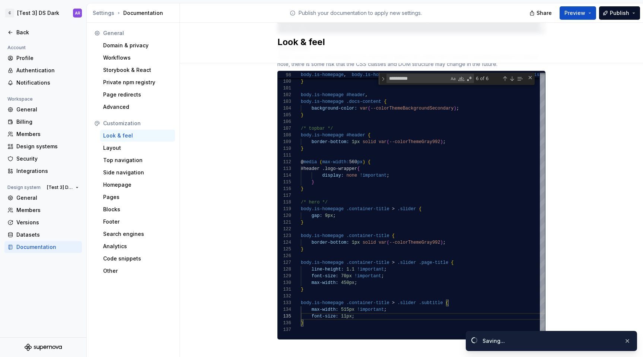
click at [618, 6] on div "Share Preview Publish" at bounding box center [588, 12] width 112 height 19
click at [619, 10] on span "Publish" at bounding box center [619, 12] width 19 height 7
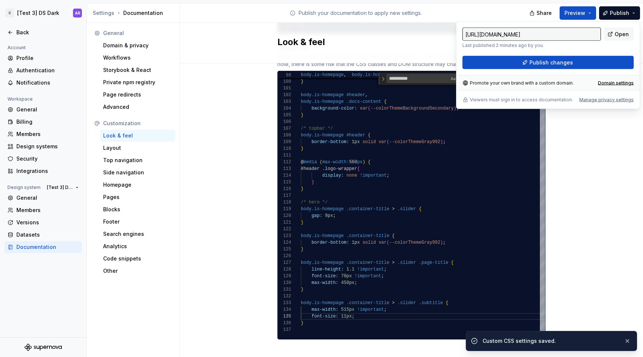
click at [595, 70] on div "[URL][DOMAIN_NAME] Last published 2 minutes ago by you. Open Publish changes Pr…" at bounding box center [548, 65] width 184 height 88
click at [595, 59] on button "Publish changes" at bounding box center [548, 62] width 171 height 13
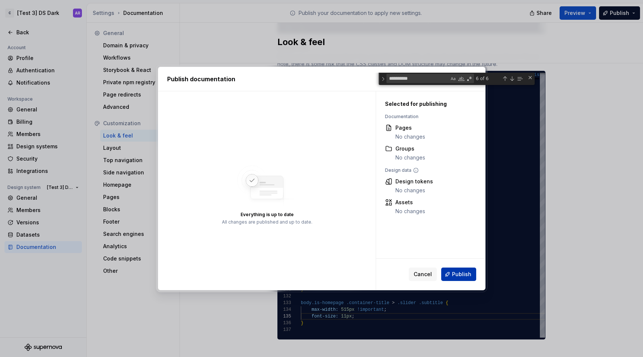
click at [455, 275] on span "Publish" at bounding box center [461, 273] width 19 height 7
